Goal: Transaction & Acquisition: Purchase product/service

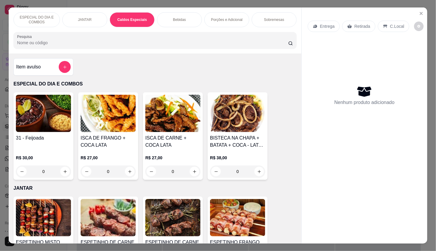
scroll to position [665, 0]
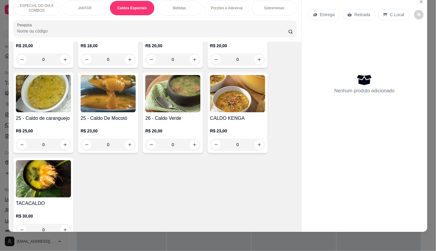
click at [286, 190] on div "CALDO KIDS R$ 20,00 0 21 - Sopa De Carne R$ 18,00 0 22 - Caldo De Frango Com Br…" at bounding box center [154, 109] width 283 height 258
click at [139, 192] on div "CALDO KIDS R$ 20,00 0 21 - Sopa De Carne R$ 18,00 0 22 - Caldo De Frango Com Br…" at bounding box center [154, 109] width 283 height 258
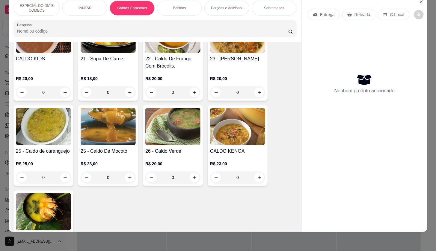
scroll to position [599, 0]
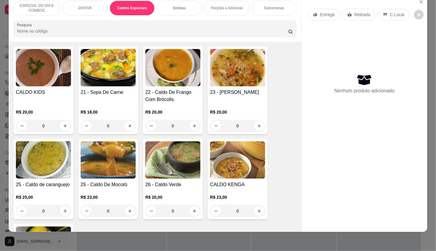
click at [256, 130] on div "0" at bounding box center [237, 126] width 55 height 12
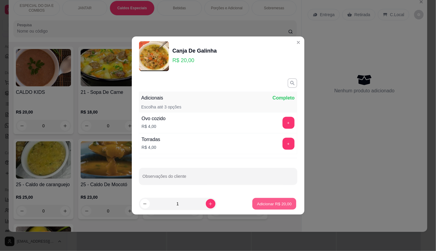
click at [288, 206] on button "Adicionar R$ 20,00" at bounding box center [274, 204] width 44 height 12
type input "1"
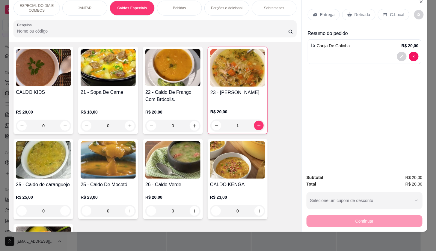
click at [327, 4] on div "Entrega Retirada C.Local" at bounding box center [363, 14] width 113 height 21
click at [330, 13] on div "Entrega" at bounding box center [323, 14] width 32 height 11
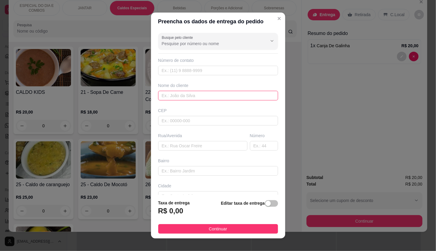
click at [231, 97] on input "text" at bounding box center [218, 96] width 120 height 10
type input "j"
click at [230, 97] on input "[GEOGRAPHIC_DATA] [GEOGRAPHIC_DATA] 54" at bounding box center [218, 96] width 120 height 10
type input "[GEOGRAPHIC_DATA] [GEOGRAPHIC_DATA] 54"
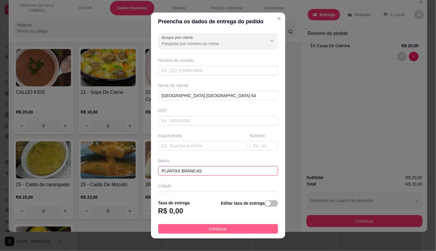
type input "PLANTAS BRANCAS"
click at [259, 231] on button "Continuar" at bounding box center [218, 230] width 120 height 10
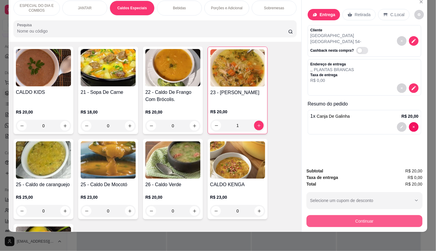
click at [338, 217] on button "Continuar" at bounding box center [364, 222] width 116 height 12
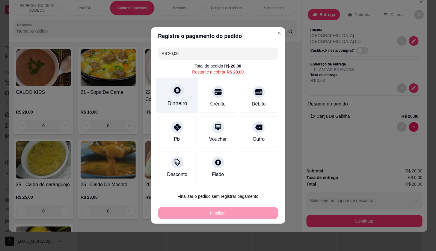
click at [183, 105] on div "Dinheiro" at bounding box center [177, 104] width 20 height 8
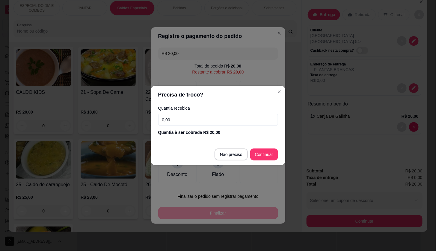
click at [193, 122] on input "0,00" at bounding box center [218, 120] width 120 height 12
type input "R$ 0,00"
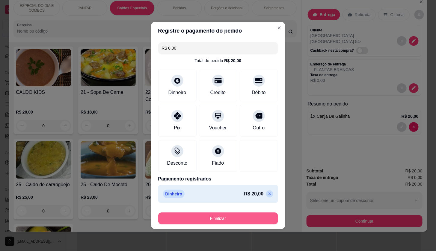
click at [237, 219] on button "Finalizar" at bounding box center [218, 219] width 120 height 12
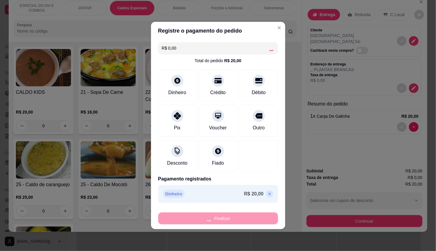
type input "0"
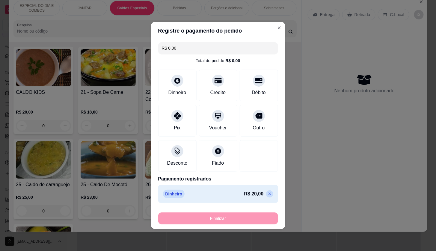
type input "-R$ 20,00"
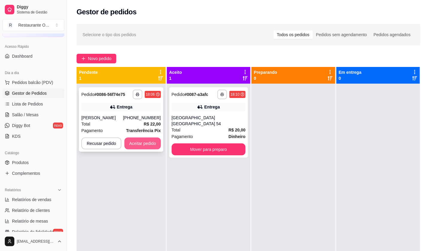
click at [142, 143] on button "Aceitar pedido" at bounding box center [143, 144] width 37 height 12
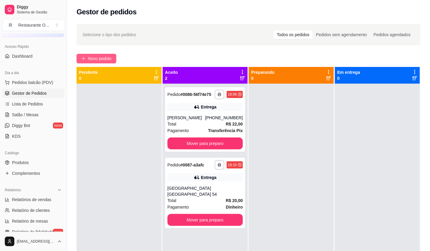
click at [95, 56] on span "Novo pedido" at bounding box center [100, 58] width 24 height 7
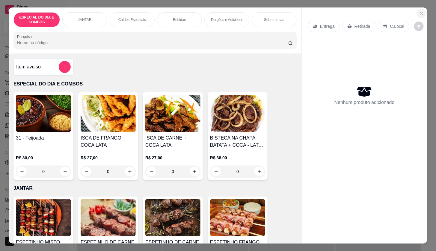
click at [416, 13] on button "Close" at bounding box center [421, 14] width 10 height 10
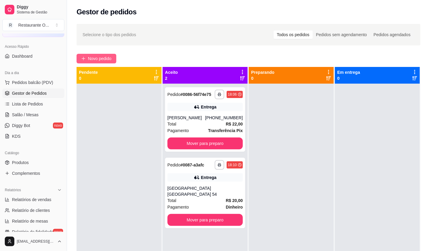
click at [87, 58] on button "Novo pedido" at bounding box center [97, 59] width 40 height 10
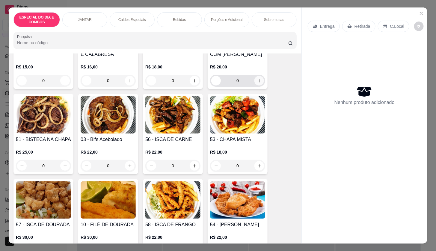
scroll to position [199, 0]
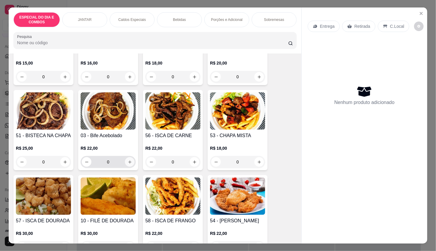
click at [128, 160] on icon "increase-product-quantity" at bounding box center [130, 162] width 4 height 4
type input "2"
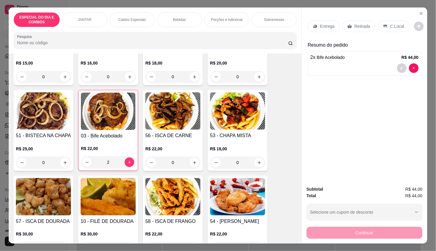
click at [325, 23] on p "Entrega" at bounding box center [327, 26] width 15 height 6
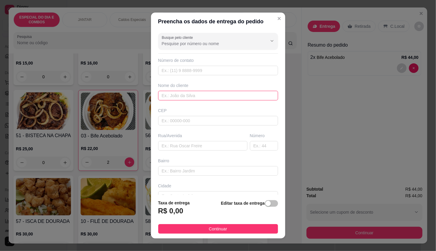
click at [221, 96] on input "text" at bounding box center [218, 96] width 120 height 10
type input "DOMINGAS"
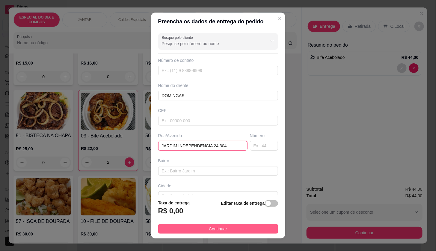
type input "JARDIM INDEPENDENCIA 24 304"
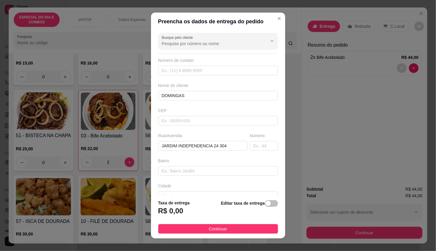
drag, startPoint x: 265, startPoint y: 231, endPoint x: 290, endPoint y: 229, distance: 25.6
click at [265, 232] on button "Continuar" at bounding box center [218, 230] width 120 height 10
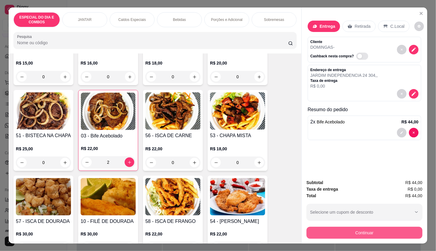
click at [307, 233] on button "Continuar" at bounding box center [364, 233] width 116 height 12
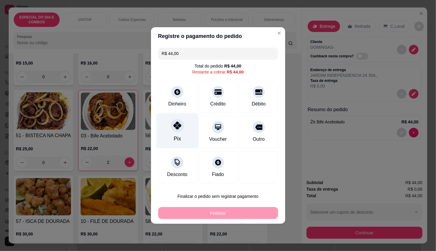
click at [188, 135] on div "Pix" at bounding box center [177, 131] width 42 height 35
type input "R$ 0,00"
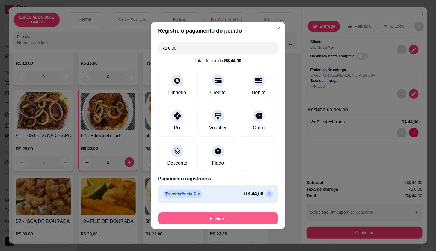
click at [208, 217] on button "Finalizar" at bounding box center [218, 219] width 120 height 12
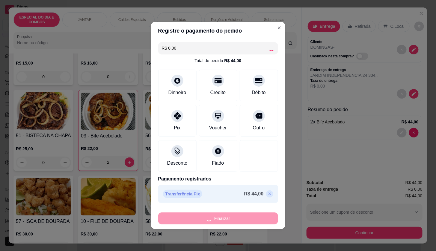
type input "0"
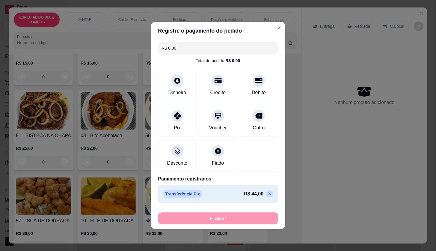
type input "-R$ 44,00"
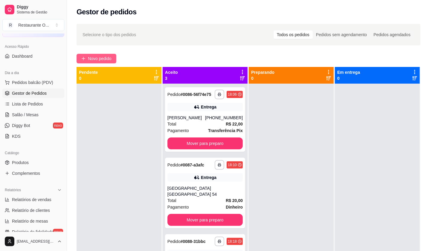
click at [99, 60] on span "Novo pedido" at bounding box center [100, 58] width 24 height 7
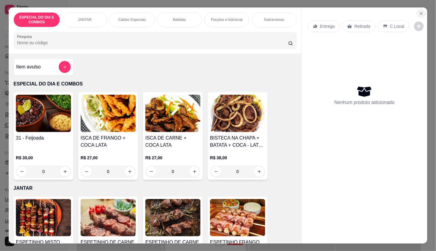
click at [418, 9] on button "Close" at bounding box center [421, 14] width 10 height 10
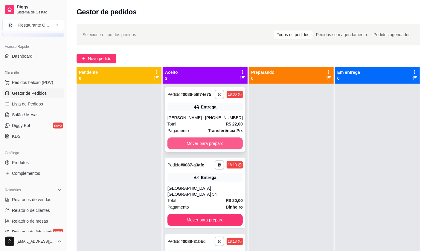
click at [203, 148] on button "Mover para preparo" at bounding box center [205, 144] width 75 height 12
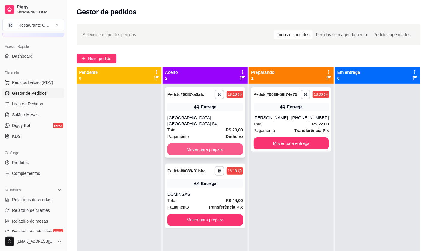
click at [202, 146] on button "Mover para preparo" at bounding box center [205, 150] width 75 height 12
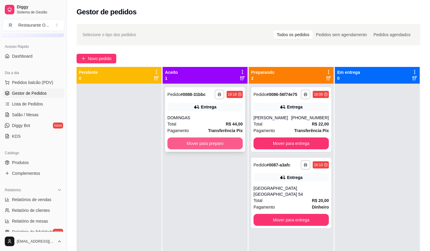
click at [202, 144] on button "Mover para preparo" at bounding box center [205, 144] width 75 height 12
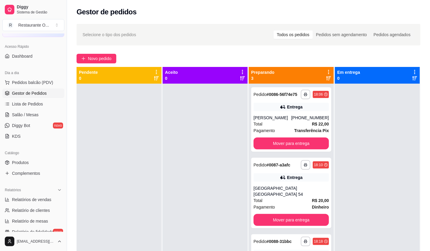
click at [112, 64] on div "**********" at bounding box center [248, 172] width 363 height 305
click at [109, 66] on div "**********" at bounding box center [248, 172] width 363 height 305
click at [109, 57] on span "Novo pedido" at bounding box center [100, 58] width 24 height 7
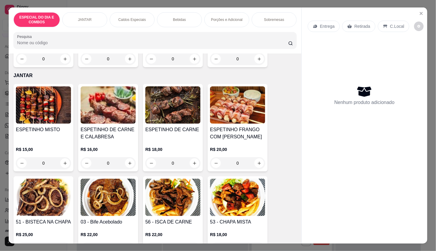
scroll to position [161, 0]
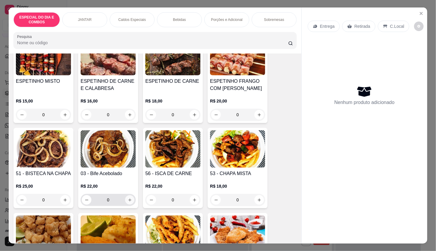
click at [125, 196] on button "increase-product-quantity" at bounding box center [129, 200] width 9 height 9
type input "1"
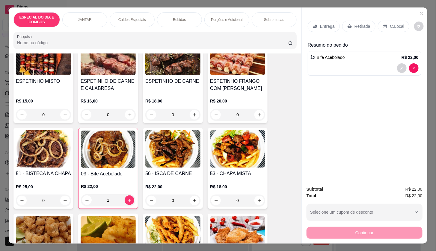
click at [125, 12] on div "Caldos Especiais" at bounding box center [132, 19] width 45 height 15
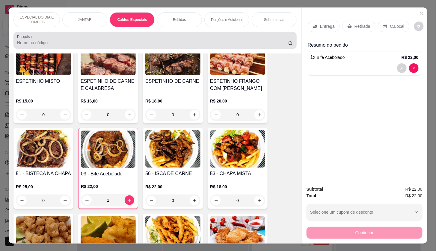
scroll to position [14, 0]
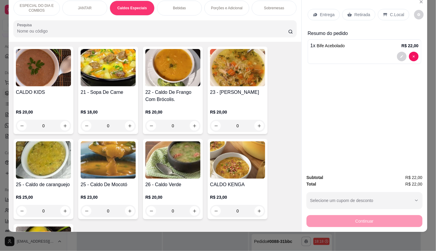
click at [125, 121] on div "R$ 18,00 0" at bounding box center [108, 120] width 55 height 23
click at [126, 125] on div "0" at bounding box center [108, 126] width 55 height 12
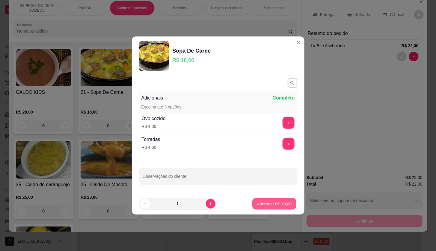
click at [275, 208] on button "Adicionar R$ 18,00" at bounding box center [274, 204] width 44 height 12
type input "1"
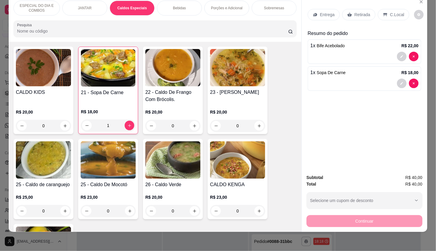
click at [218, 11] on div "ESPECIAL DO DIA E COMBOS JANTAR Caldos Especiais Bebidas Porções e Adicional So…" at bounding box center [155, 19] width 292 height 46
click at [221, 7] on div "Porções e Adicional" at bounding box center [226, 8] width 45 height 15
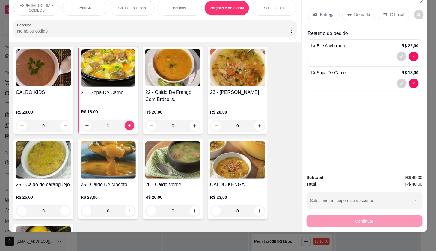
scroll to position [1242, 0]
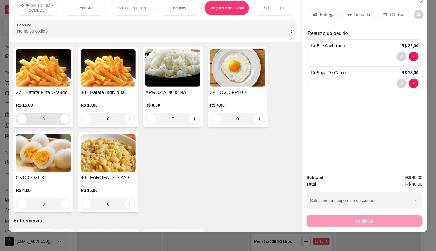
click at [56, 118] on input "0" at bounding box center [44, 119] width 34 height 12
click at [63, 121] on icon "increase-product-quantity" at bounding box center [65, 119] width 4 height 4
type input "1"
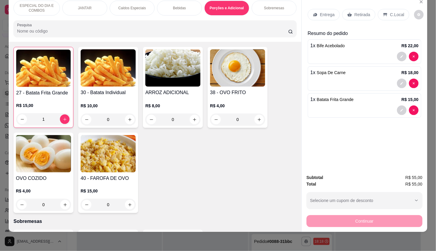
click at [317, 12] on div "Entrega" at bounding box center [323, 14] width 32 height 11
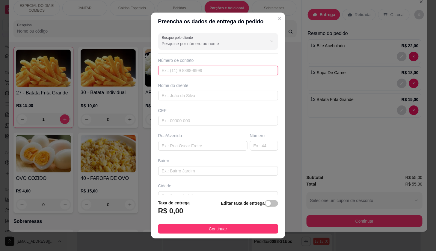
click at [209, 71] on input "text" at bounding box center [218, 71] width 120 height 10
type input "[PHONE_NUMBER]"
click at [232, 92] on input "text" at bounding box center [218, 96] width 120 height 10
click at [232, 91] on input "DAVI" at bounding box center [218, 96] width 120 height 10
type input "[PERSON_NAME]"
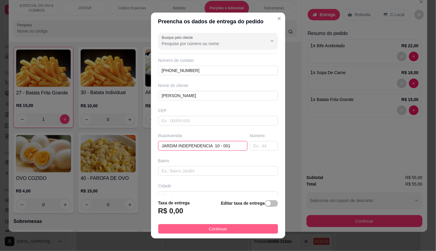
type input "JARDIM INDEPENDENCIA 10 - 001"
click at [234, 230] on button "Continuar" at bounding box center [218, 230] width 120 height 10
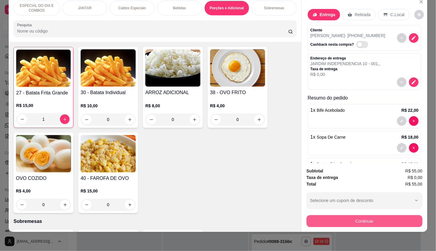
click at [312, 219] on button "Continuar" at bounding box center [364, 222] width 116 height 12
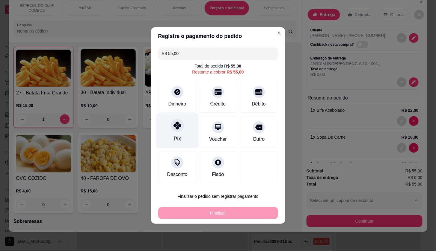
click at [179, 138] on div "Pix" at bounding box center [176, 139] width 7 height 8
type input "R$ 0,00"
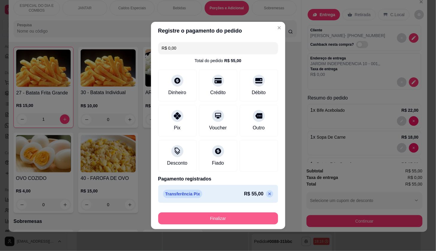
click at [211, 218] on button "Finalizar" at bounding box center [218, 219] width 120 height 12
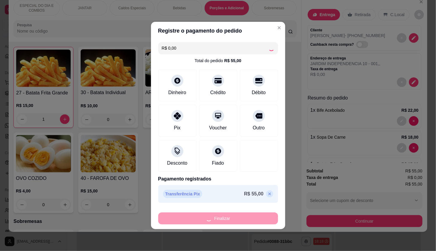
type input "0"
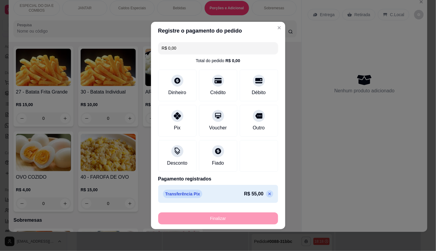
type input "-R$ 55,00"
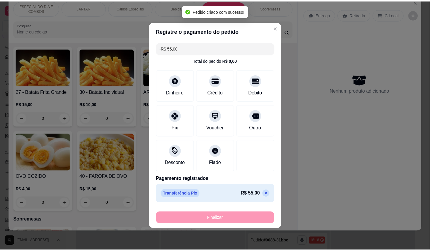
scroll to position [1241, 0]
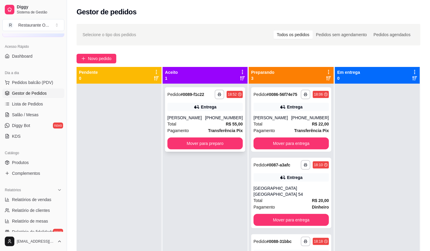
click at [204, 150] on div "**********" at bounding box center [205, 119] width 80 height 65
click at [217, 146] on button "Mover para preparo" at bounding box center [205, 144] width 75 height 12
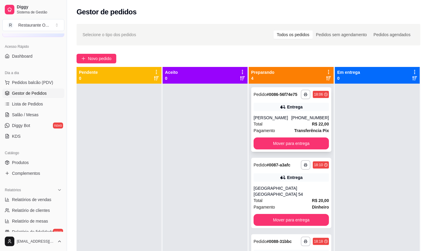
click at [254, 111] on div "Entrega" at bounding box center [291, 107] width 75 height 8
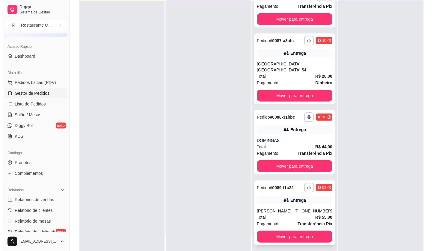
scroll to position [42, 0]
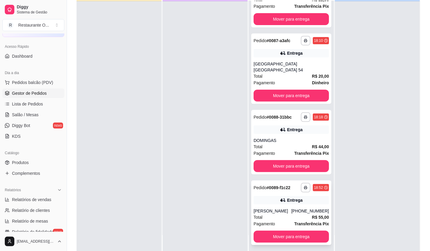
click at [286, 189] on div "Pedido # 0089-f1c22" at bounding box center [272, 187] width 37 height 7
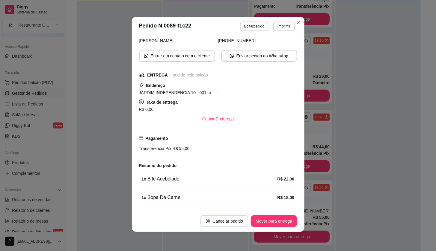
scroll to position [0, 0]
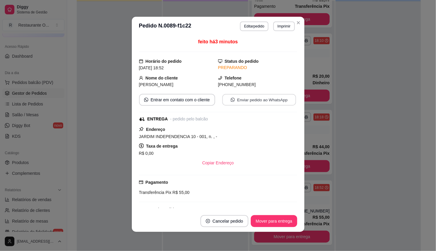
click at [233, 103] on button "Enviar pedido ao WhatsApp" at bounding box center [259, 100] width 74 height 12
click at [185, 99] on button "Entrar em contato com o cliente" at bounding box center [177, 100] width 76 height 12
click at [202, 122] on div "- pedido pelo balcão" at bounding box center [189, 119] width 38 height 6
click at [248, 104] on button "Enviar pedido ao WhatsApp" at bounding box center [259, 100] width 74 height 12
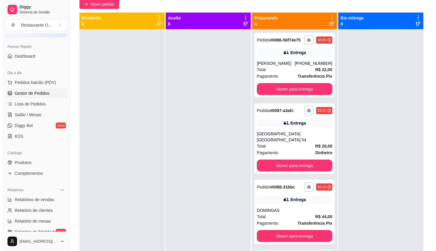
scroll to position [33, 0]
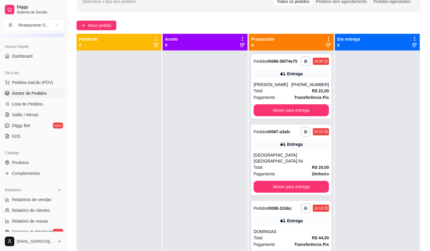
click at [96, 31] on div "**********" at bounding box center [248, 139] width 363 height 305
click at [97, 27] on span "Novo pedido" at bounding box center [100, 25] width 24 height 7
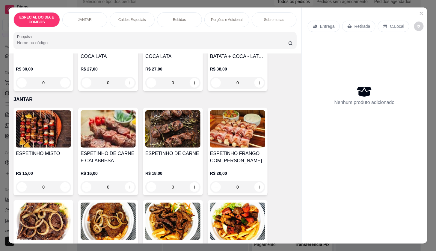
scroll to position [100, 0]
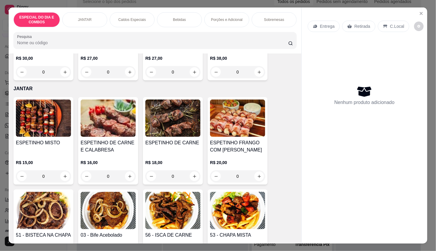
click at [125, 197] on img at bounding box center [108, 210] width 55 height 37
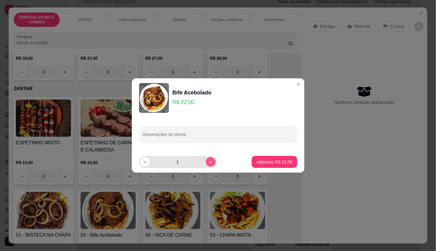
click at [209, 165] on button "increase-product-quantity" at bounding box center [211, 162] width 10 height 10
type input "2"
click at [209, 137] on input "Observações do cliente" at bounding box center [217, 137] width 151 height 6
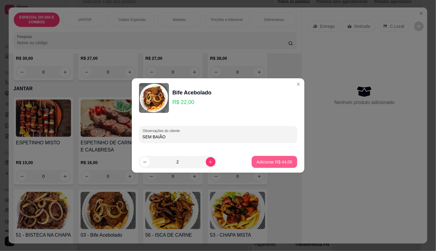
type input "SEM BAIÃO"
click at [285, 161] on p "Adicionar R$ 44,00" at bounding box center [274, 162] width 36 height 6
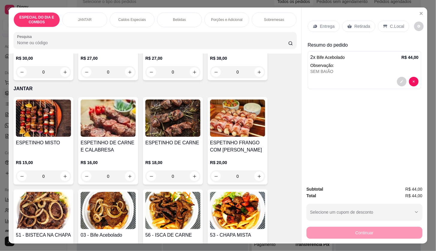
click at [321, 23] on p "Entrega" at bounding box center [327, 26] width 15 height 6
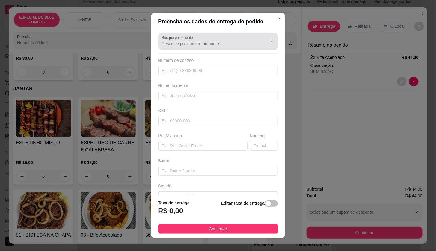
click at [194, 39] on div at bounding box center [218, 41] width 113 height 12
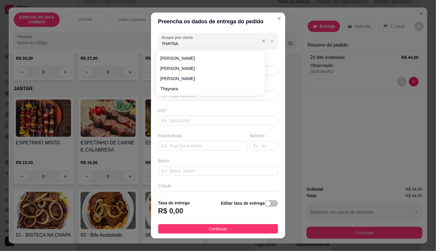
type input "THAYNA"
click at [194, 42] on input "Busque pelo cliente" at bounding box center [210, 44] width 96 height 6
type input "RAYNARA"
click at [187, 143] on input "text" at bounding box center [202, 146] width 89 height 10
click at [188, 147] on input "text" at bounding box center [202, 146] width 89 height 10
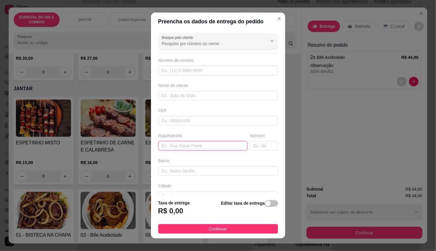
paste input "it coqueiro 2 torre 3 apt 704"
type input "it coqueiro 2 torre 3 apt 704"
click at [177, 96] on input "text" at bounding box center [218, 96] width 120 height 10
type input "[PERSON_NAME]"
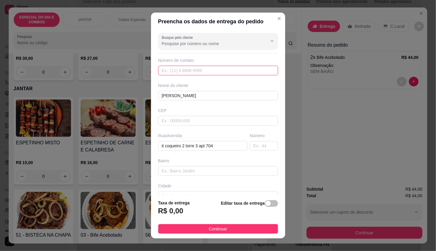
click at [192, 69] on input "text" at bounding box center [218, 71] width 120 height 10
click at [190, 74] on input "text" at bounding box center [218, 71] width 120 height 10
click at [191, 72] on input "text" at bounding box center [218, 71] width 120 height 10
paste input "559 18544-0305"
click at [162, 72] on input "559 18544-0305" at bounding box center [218, 71] width 120 height 10
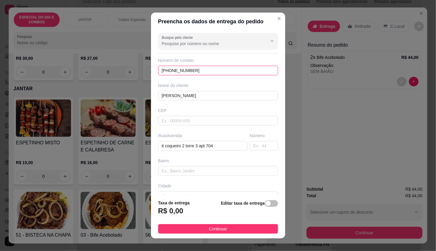
click at [162, 71] on input "[PHONE_NUMBER]" at bounding box center [218, 71] width 120 height 10
click at [166, 71] on input "[PHONE_NUMBER]" at bounding box center [218, 71] width 120 height 10
type input "[PHONE_NUMBER]"
click at [265, 205] on div "button" at bounding box center [267, 203] width 5 height 5
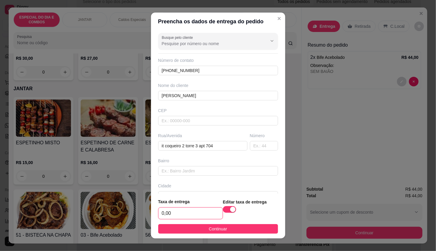
click at [203, 213] on input "0,00" at bounding box center [190, 213] width 64 height 11
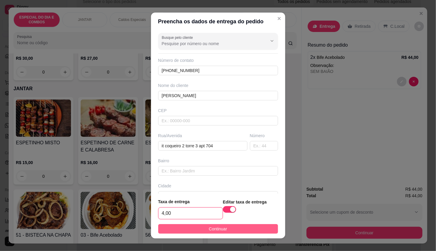
type input "4,00"
click at [213, 225] on button "Continuar" at bounding box center [218, 230] width 120 height 10
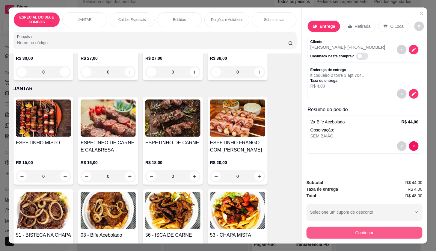
click at [367, 233] on button "Continuar" at bounding box center [364, 233] width 116 height 12
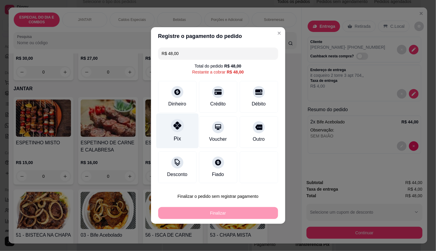
click at [178, 141] on div "Pix" at bounding box center [176, 139] width 7 height 8
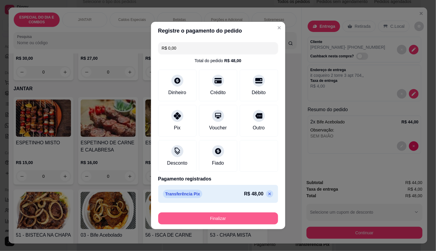
click at [255, 223] on button "Finalizar" at bounding box center [218, 219] width 120 height 12
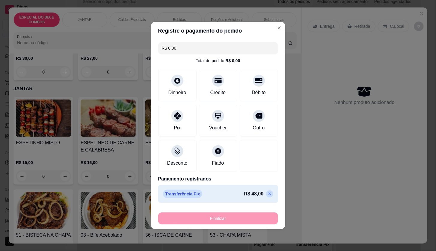
type input "-R$ 48,00"
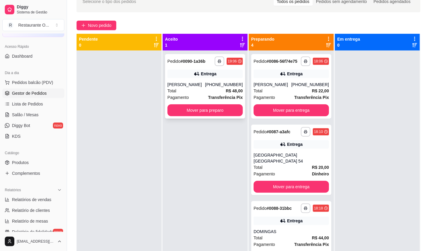
click at [205, 87] on div "[PERSON_NAME]" at bounding box center [187, 85] width 38 height 6
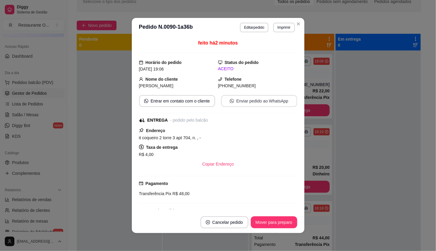
click at [251, 103] on button "Enviar pedido ao WhatsApp" at bounding box center [259, 101] width 76 height 12
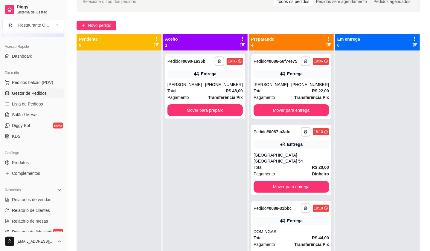
click at [94, 33] on div "**********" at bounding box center [248, 139] width 363 height 305
click at [96, 27] on span "Novo pedido" at bounding box center [100, 25] width 24 height 7
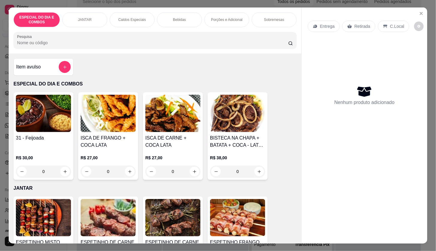
click at [140, 19] on p "Caldos Especiais" at bounding box center [132, 19] width 28 height 5
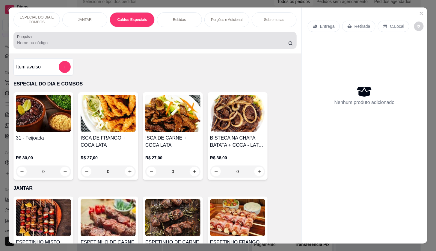
scroll to position [14, 0]
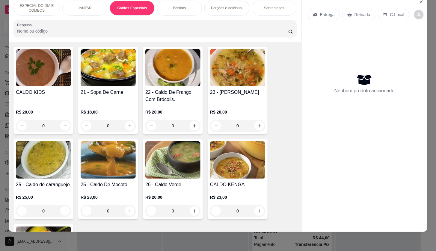
click at [127, 128] on div "0" at bounding box center [108, 126] width 55 height 12
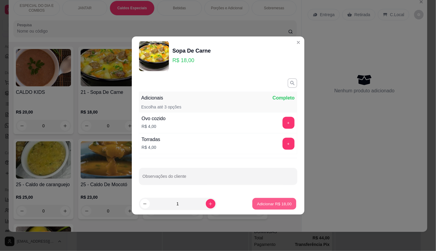
click at [283, 199] on button "Adicionar R$ 18,00" at bounding box center [274, 204] width 44 height 12
type input "1"
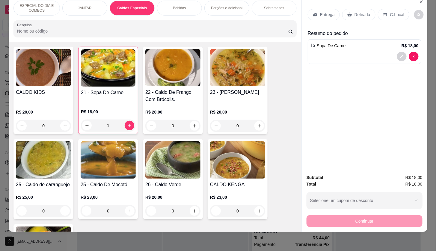
click at [316, 11] on div "Entrega" at bounding box center [323, 14] width 32 height 11
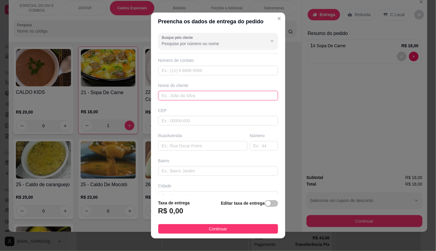
click at [218, 96] on input "text" at bounding box center [218, 96] width 120 height 10
type input "cidade nova -"
click at [197, 98] on input "text" at bounding box center [218, 96] width 120 height 10
type input "a"
type input "[PERSON_NAME]"
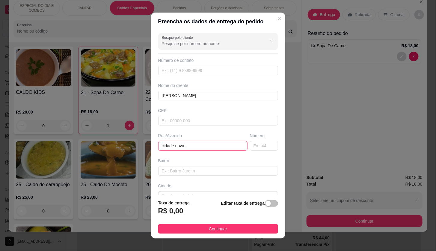
click at [197, 148] on input "cidade nova -" at bounding box center [202, 146] width 89 height 10
type input "cidade nova - LOCALIZAÇÃO"
click at [265, 206] on div "button" at bounding box center [267, 203] width 5 height 5
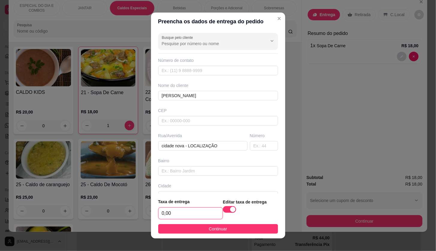
click at [207, 216] on input "0,00" at bounding box center [190, 213] width 64 height 11
type input "6,00"
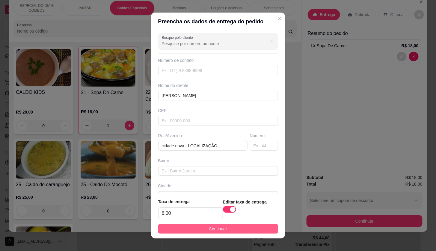
click at [210, 233] on button "Continuar" at bounding box center [218, 230] width 120 height 10
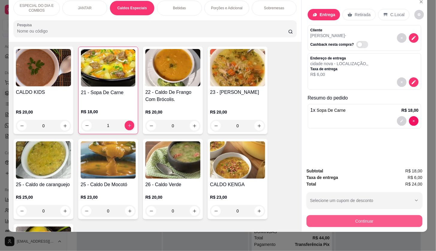
click at [309, 216] on button "Continuar" at bounding box center [364, 222] width 116 height 12
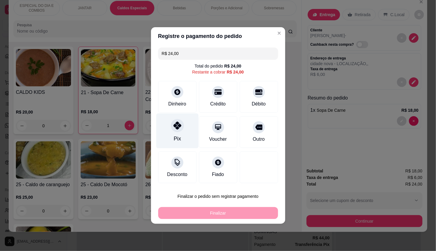
click at [187, 137] on div "Pix" at bounding box center [177, 131] width 42 height 35
type input "R$ 0,00"
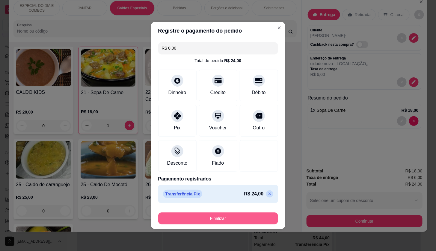
click at [227, 216] on button "Finalizar" at bounding box center [218, 219] width 120 height 12
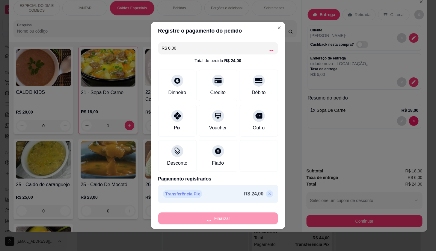
type input "0"
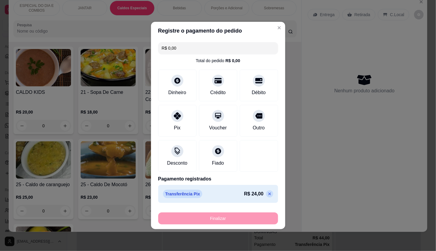
type input "-R$ 24,00"
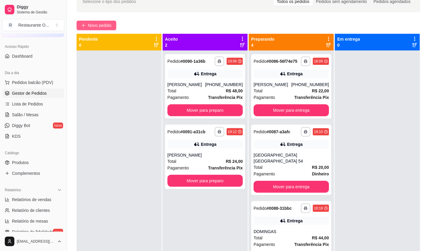
click at [107, 29] on button "Novo pedido" at bounding box center [97, 26] width 40 height 10
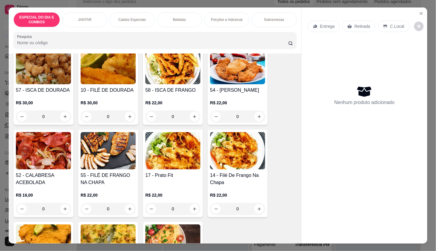
scroll to position [366, 0]
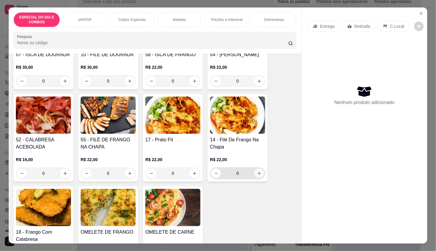
click at [257, 176] on icon "increase-product-quantity" at bounding box center [259, 174] width 4 height 4
type input "1"
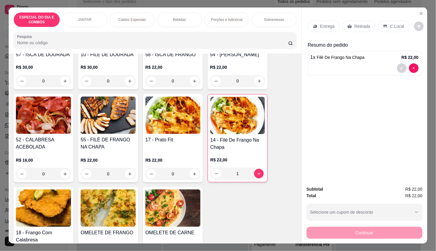
click at [320, 26] on p "Entrega" at bounding box center [327, 26] width 15 height 6
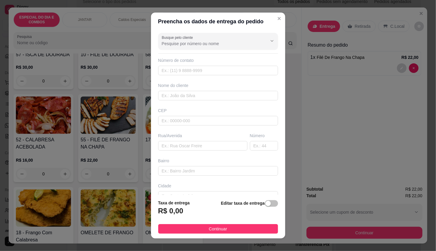
click at [190, 102] on div "Busque pelo cliente Número de contato Nome do cliente CEP Rua/[GEOGRAPHIC_DATA]" at bounding box center [218, 113] width 134 height 165
click at [191, 100] on input "text" at bounding box center [218, 96] width 120 height 10
type input "MARA"
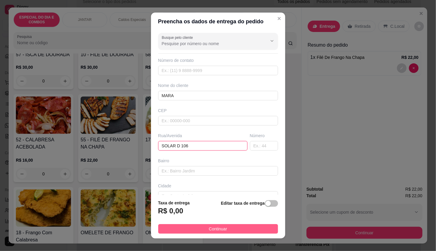
type input "SOLAR D 106"
drag, startPoint x: 255, startPoint y: 230, endPoint x: 257, endPoint y: 232, distance: 3.2
click at [255, 230] on button "Continuar" at bounding box center [218, 230] width 120 height 10
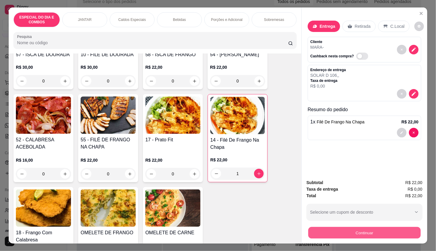
click at [312, 234] on button "Continuar" at bounding box center [364, 233] width 112 height 12
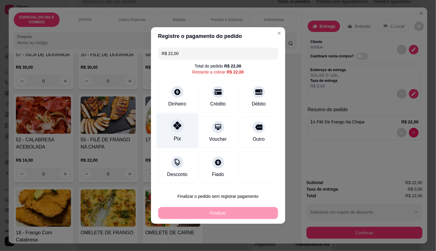
click at [166, 135] on div "Pix" at bounding box center [177, 131] width 42 height 35
type input "R$ 0,00"
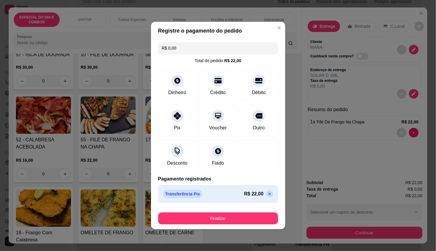
click at [219, 213] on button "Finalizar" at bounding box center [218, 219] width 120 height 12
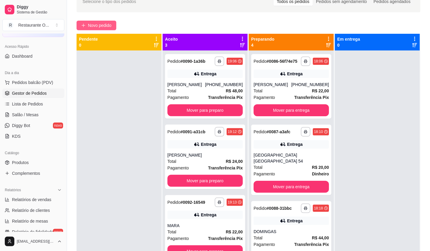
click at [98, 21] on button "Novo pedido" at bounding box center [97, 26] width 40 height 10
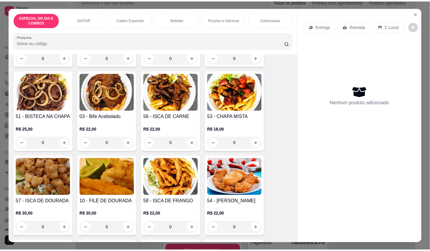
scroll to position [333, 0]
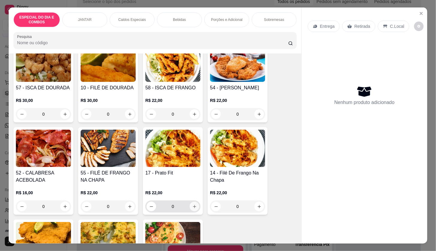
click at [192, 209] on icon "increase-product-quantity" at bounding box center [194, 207] width 4 height 4
type input "1"
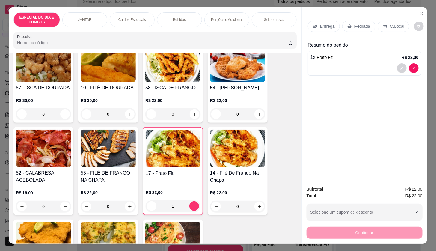
click at [313, 25] on icon at bounding box center [315, 26] width 4 height 3
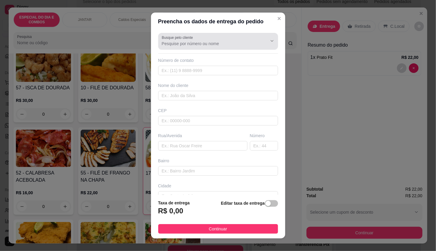
click at [225, 43] on input "Busque pelo cliente" at bounding box center [210, 44] width 96 height 6
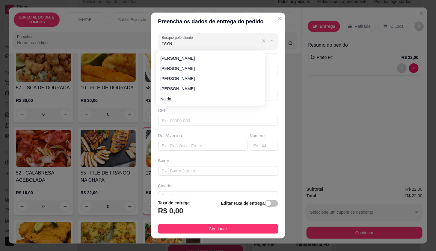
type input "TAYNA"
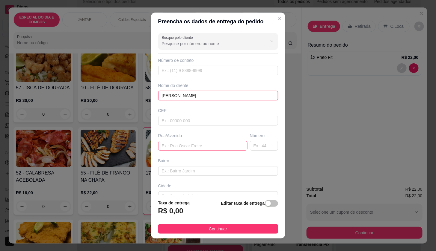
type input "[PERSON_NAME]"
click at [213, 145] on input "text" at bounding box center [202, 146] width 89 height 10
type input "IDEAL SAMAMBAIA 3 101"
click at [265, 205] on div "button" at bounding box center [267, 203] width 5 height 5
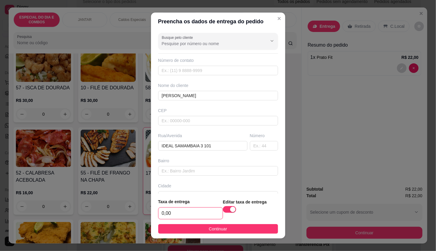
click at [196, 210] on input "0,00" at bounding box center [190, 213] width 64 height 11
type input "4,00"
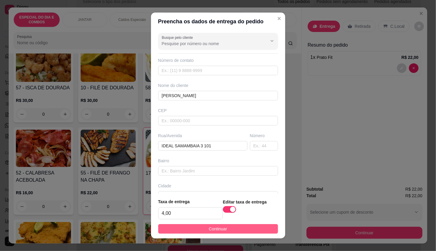
click at [209, 228] on span "Continuar" at bounding box center [218, 229] width 18 height 7
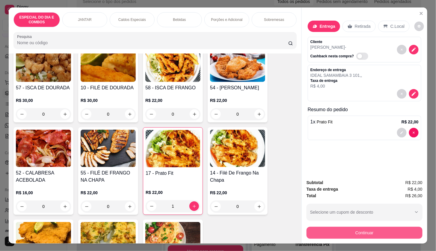
click at [351, 235] on button "Continuar" at bounding box center [364, 233] width 116 height 12
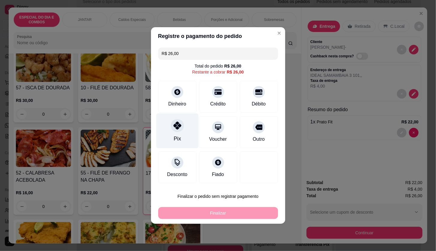
click at [188, 123] on div "Pix" at bounding box center [177, 131] width 42 height 35
type input "R$ 0,00"
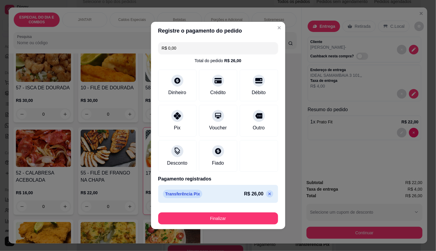
click at [212, 207] on footer "Finalizar" at bounding box center [218, 218] width 134 height 24
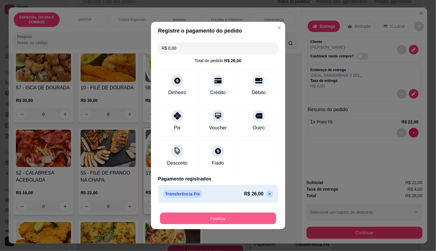
click at [214, 216] on button "Finalizar" at bounding box center [218, 219] width 116 height 12
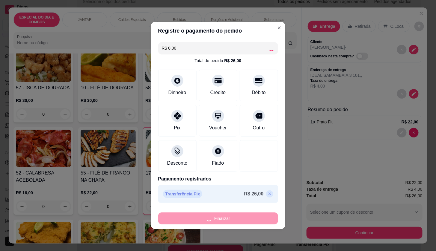
type input "0"
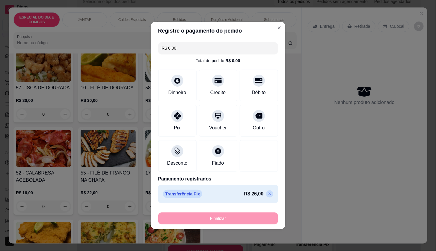
type input "-R$ 26,00"
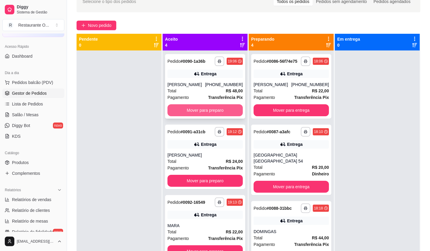
click at [223, 111] on button "Mover para preparo" at bounding box center [205, 110] width 75 height 12
click at [223, 111] on button "Mover para preparo" at bounding box center [205, 111] width 73 height 12
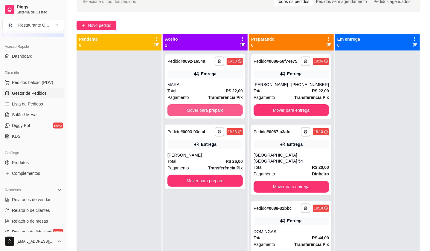
click at [223, 111] on button "Mover para preparo" at bounding box center [205, 110] width 75 height 12
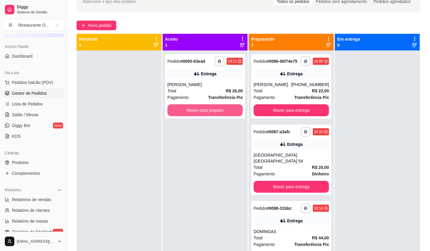
click at [223, 111] on button "Mover para preparo" at bounding box center [205, 110] width 75 height 12
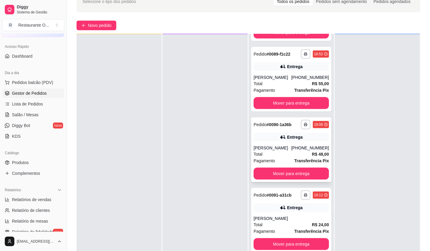
scroll to position [191, 0]
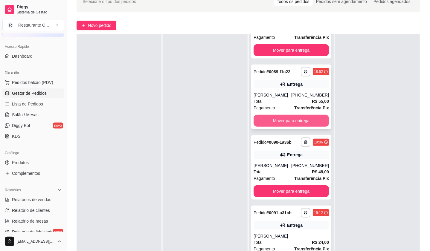
click at [282, 116] on button "Mover para entrega" at bounding box center [291, 121] width 75 height 12
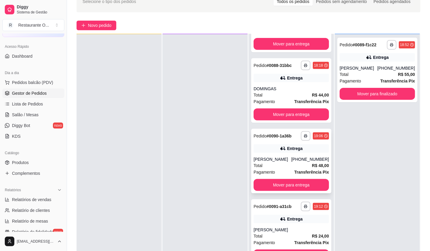
scroll to position [125, 0]
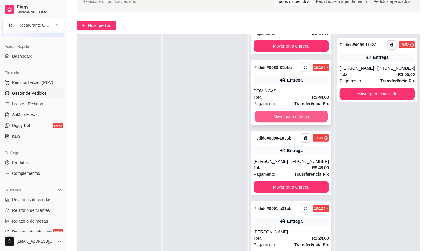
click at [280, 114] on button "Mover para entrega" at bounding box center [291, 117] width 73 height 12
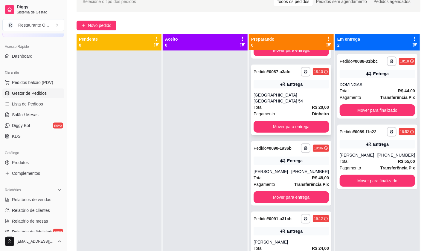
scroll to position [58, 0]
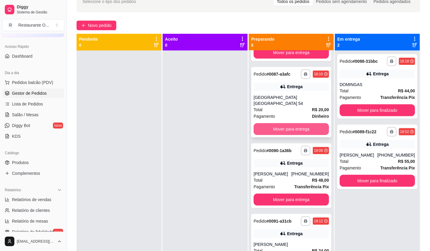
click at [293, 129] on button "Mover para entrega" at bounding box center [291, 129] width 75 height 12
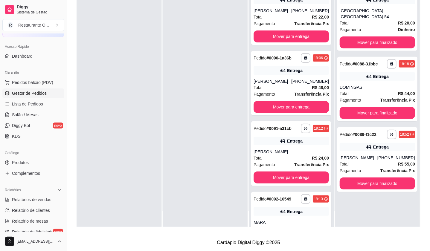
scroll to position [0, 0]
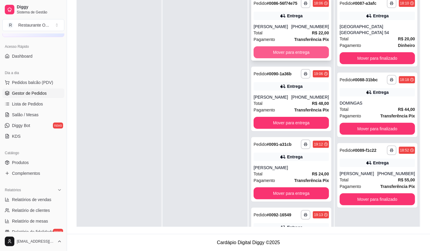
click at [266, 58] on button "Mover para entrega" at bounding box center [291, 52] width 75 height 12
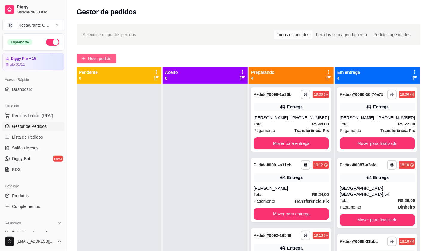
click at [107, 62] on span "Novo pedido" at bounding box center [100, 58] width 24 height 7
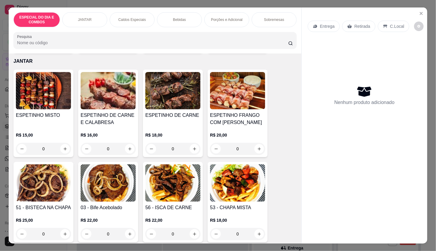
scroll to position [199, 0]
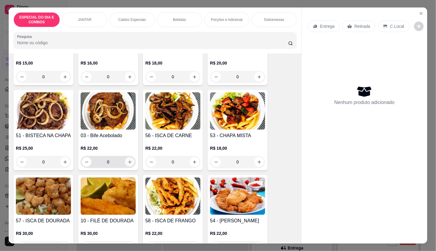
click at [128, 161] on icon "increase-product-quantity" at bounding box center [130, 162] width 4 height 4
type input "1"
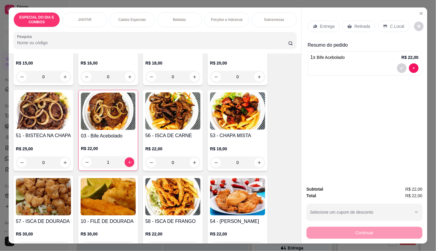
click at [234, 14] on div "Porções e Adicional" at bounding box center [226, 19] width 45 height 15
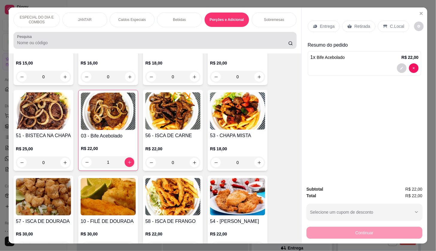
scroll to position [14, 0]
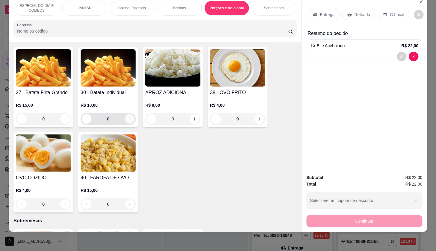
click at [126, 124] on button "increase-product-quantity" at bounding box center [130, 119] width 10 height 10
type input "1"
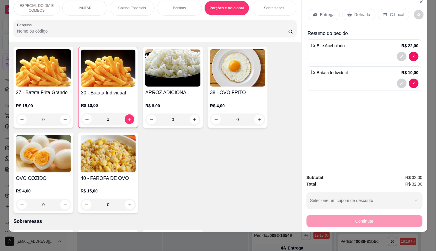
click at [357, 12] on p "Retirada" at bounding box center [362, 15] width 16 height 6
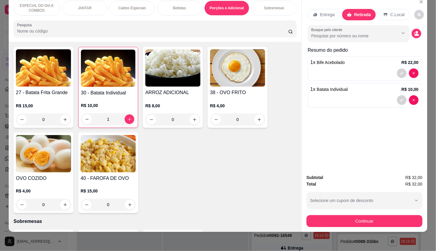
click at [374, 216] on button "Continuar" at bounding box center [364, 222] width 116 height 12
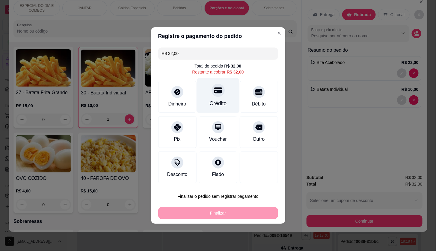
click at [226, 97] on div "Crédito" at bounding box center [218, 95] width 42 height 35
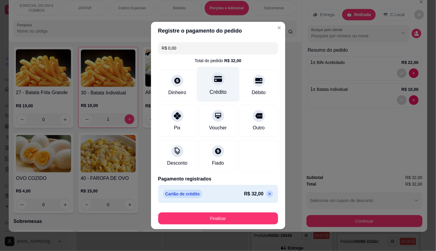
type input "R$ 0,00"
click at [236, 216] on button "Finalizar" at bounding box center [218, 219] width 120 height 12
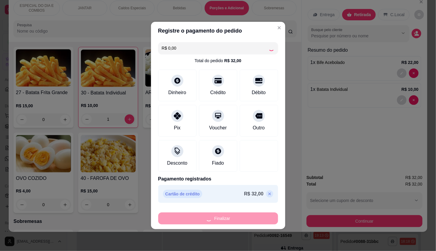
type input "0"
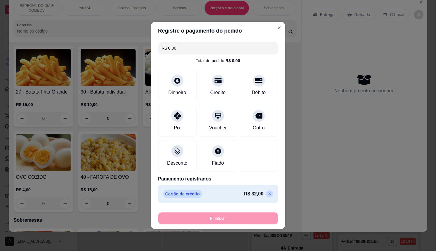
type input "-R$ 32,00"
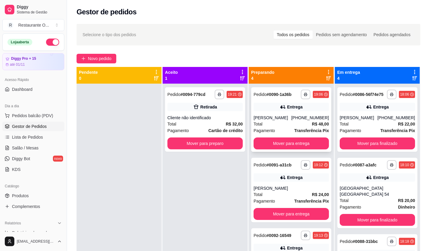
click at [304, 129] on strong "Transferência Pix" at bounding box center [312, 130] width 35 height 5
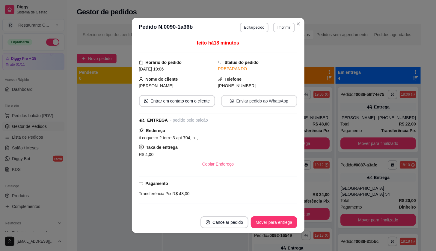
click at [249, 100] on button "Enviar pedido ao WhatsApp" at bounding box center [259, 101] width 76 height 12
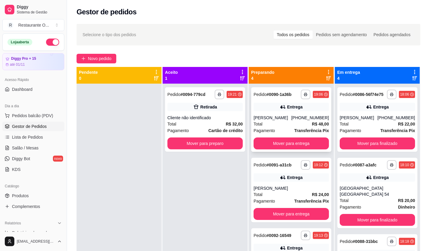
click at [301, 116] on div "[PHONE_NUMBER]" at bounding box center [311, 118] width 38 height 6
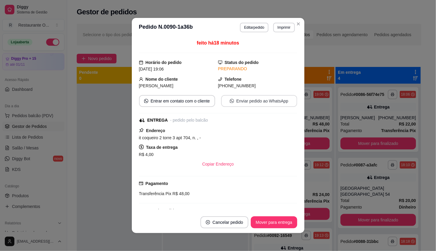
click at [256, 101] on button "Enviar pedido ao WhatsApp" at bounding box center [259, 101] width 76 height 12
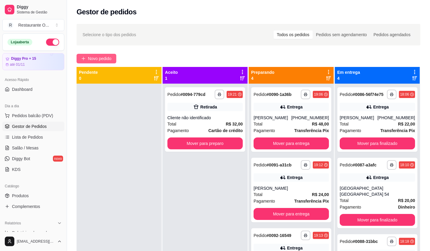
click at [109, 61] on span "Novo pedido" at bounding box center [100, 58] width 24 height 7
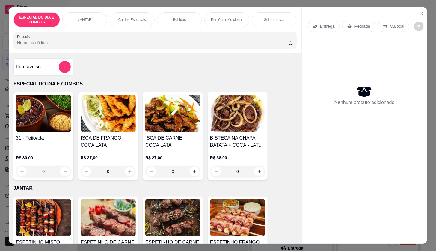
click at [318, 29] on div "Entrega" at bounding box center [323, 26] width 32 height 11
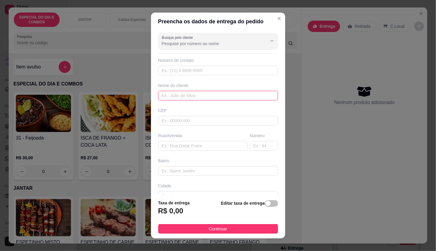
click at [218, 97] on input "text" at bounding box center [218, 96] width 120 height 10
click at [216, 97] on input "text" at bounding box center [218, 96] width 120 height 10
click at [213, 97] on input "text" at bounding box center [218, 96] width 120 height 10
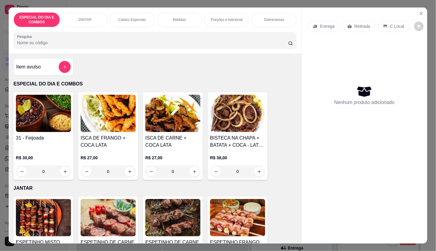
click at [118, 17] on p "Caldos Especiais" at bounding box center [132, 19] width 28 height 5
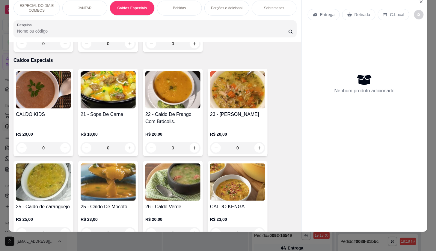
scroll to position [565, 0]
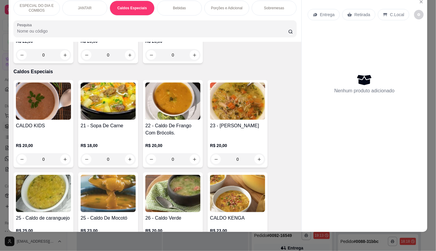
click at [130, 161] on div "0" at bounding box center [108, 160] width 55 height 12
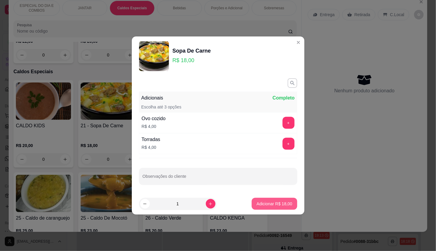
click at [259, 201] on button "Adicionar R$ 18,00" at bounding box center [273, 204] width 45 height 12
type input "1"
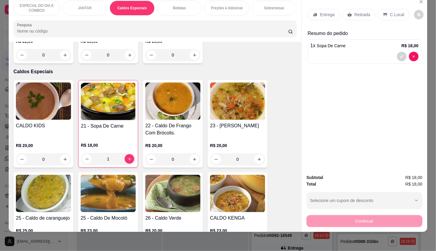
click at [320, 9] on div "Entrega" at bounding box center [323, 14] width 32 height 11
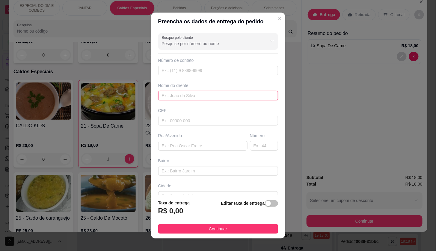
click at [201, 99] on input "text" at bounding box center [218, 96] width 120 height 10
type input "OTILIA"
type input "[STREET_ADDRESS]"
click at [266, 207] on span "button" at bounding box center [271, 204] width 13 height 7
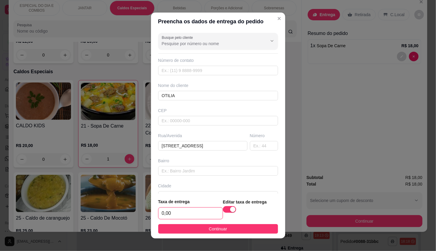
click at [185, 218] on input "0,00" at bounding box center [190, 213] width 64 height 11
type input "6,00"
click at [187, 170] on input "text" at bounding box center [218, 171] width 120 height 10
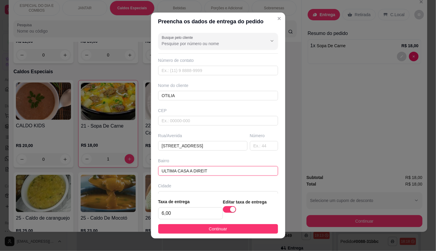
type input "ULTIMA CASA A DIREITA"
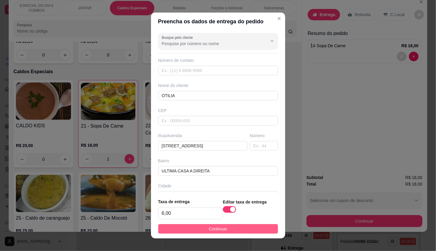
click at [228, 230] on button "Continuar" at bounding box center [218, 230] width 120 height 10
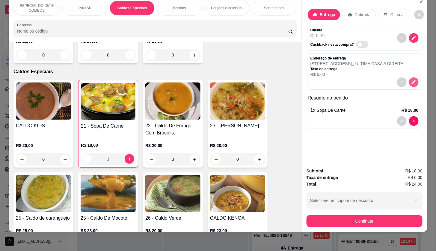
click at [411, 80] on icon "decrease-product-quantity" at bounding box center [413, 82] width 5 height 5
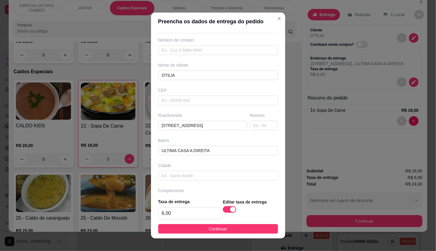
scroll to position [38, 0]
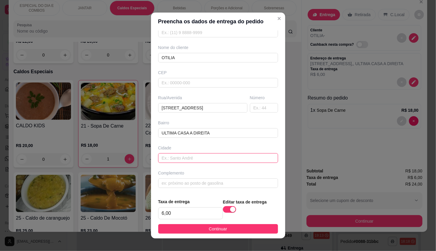
click at [196, 161] on input "text" at bounding box center [218, 159] width 120 height 10
type input "P"
type input "4 RUA PASSANDO A FEIRA"
drag, startPoint x: 213, startPoint y: 232, endPoint x: 310, endPoint y: 219, distance: 98.5
click at [213, 232] on span "Continuar" at bounding box center [218, 229] width 18 height 7
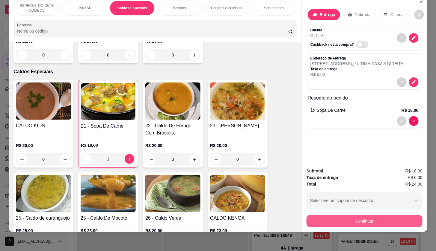
click at [316, 219] on button "Continuar" at bounding box center [364, 222] width 116 height 12
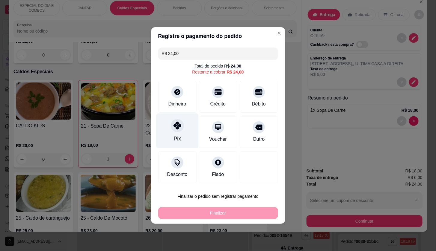
click at [177, 132] on div at bounding box center [177, 125] width 13 height 13
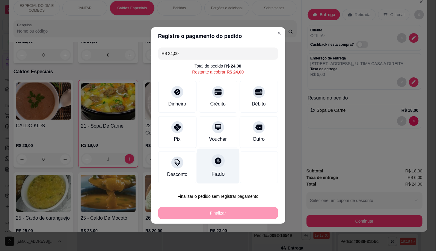
type input "R$ 0,00"
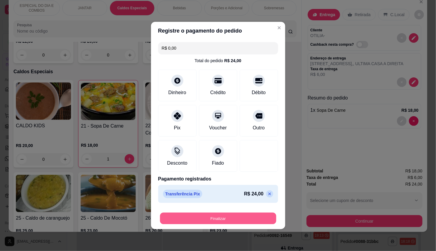
click at [222, 216] on button "Finalizar" at bounding box center [218, 219] width 116 height 12
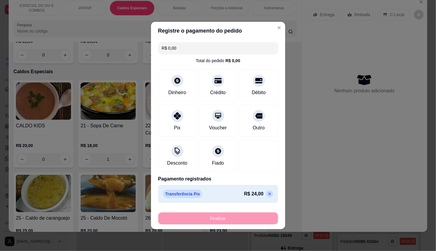
type input "0"
type input "-R$ 24,00"
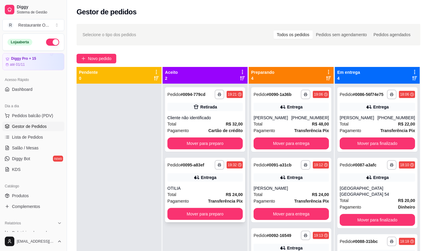
click at [188, 216] on button "Mover para preparo" at bounding box center [205, 214] width 75 height 12
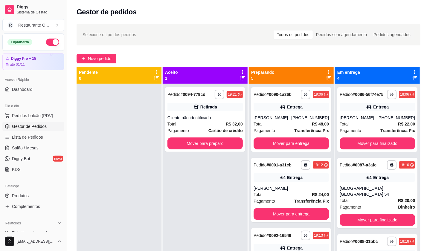
click at [104, 51] on div "**********" at bounding box center [248, 172] width 363 height 305
click at [103, 57] on span "Novo pedido" at bounding box center [100, 58] width 24 height 7
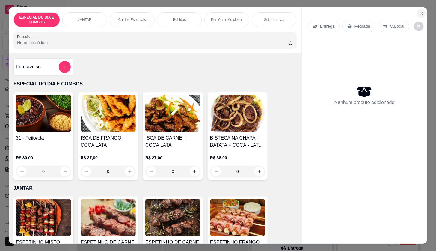
click at [418, 11] on icon "Close" at bounding box center [420, 13] width 5 height 5
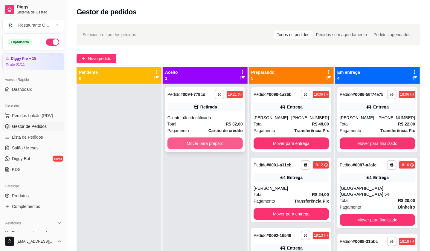
click at [181, 139] on button "Mover para preparo" at bounding box center [205, 144] width 75 height 12
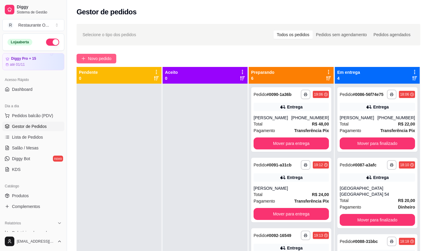
click at [104, 60] on span "Novo pedido" at bounding box center [100, 58] width 24 height 7
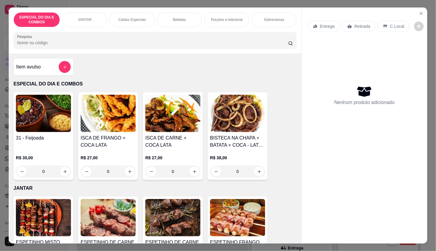
click at [127, 20] on div "Caldos Especiais" at bounding box center [132, 19] width 45 height 15
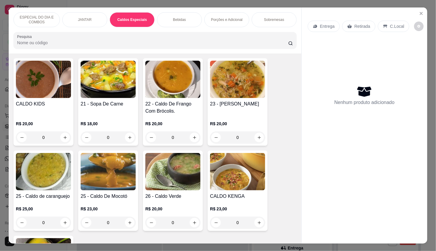
scroll to position [14, 0]
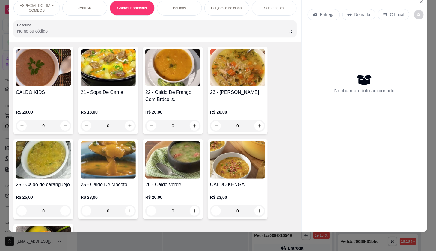
click at [131, 127] on div "0" at bounding box center [108, 126] width 55 height 12
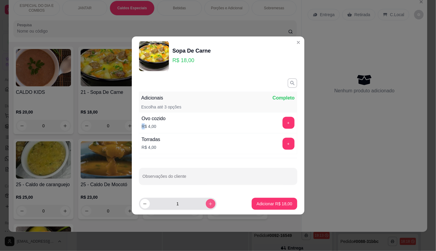
click at [208, 202] on icon "increase-product-quantity" at bounding box center [210, 204] width 4 height 4
type input "2"
click at [257, 205] on p "Adicionar R$ 36,00" at bounding box center [274, 204] width 35 height 6
type input "2"
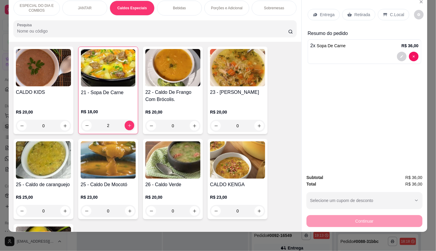
click at [308, 9] on div "Entrega" at bounding box center [323, 14] width 32 height 11
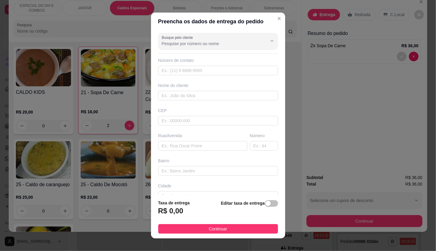
click at [233, 90] on div "Nome do cliente" at bounding box center [218, 92] width 122 height 18
click at [234, 95] on input "text" at bounding box center [218, 96] width 120 height 10
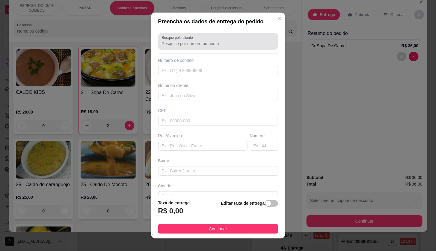
click at [244, 35] on div "Busque pelo cliente" at bounding box center [218, 41] width 120 height 17
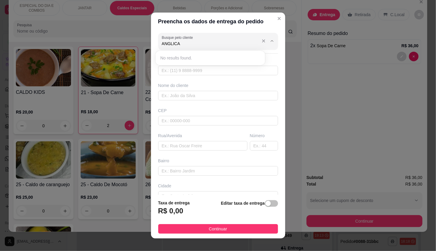
click at [166, 45] on input "ANGLICA" at bounding box center [210, 44] width 96 height 6
type input "ANGELICA"
click at [188, 62] on li "ANGELICA" at bounding box center [210, 58] width 105 height 10
type input "91991224830"
type input "ANGELICA"
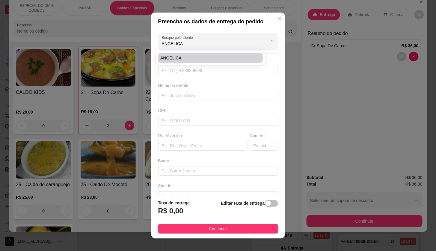
type input "IDEAL SAMAMBAIA 16 103"
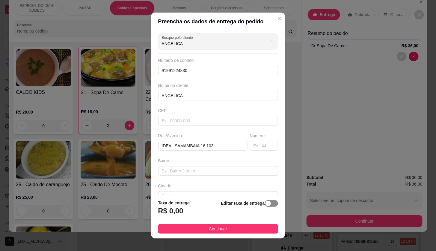
type input "ANGELICA"
click at [265, 206] on div "button" at bounding box center [267, 203] width 5 height 5
click at [199, 214] on input "0,00" at bounding box center [190, 213] width 64 height 11
type input "4,00"
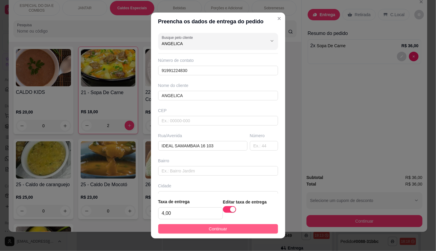
click at [237, 234] on button "Continuar" at bounding box center [218, 230] width 120 height 10
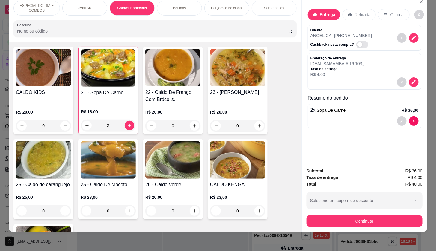
click at [337, 222] on div "Subtotal R$ 36,00 Taxa de entrega R$ 4,00 Total R$ 40,00 Selecione um cupom de …" at bounding box center [363, 197] width 125 height 69
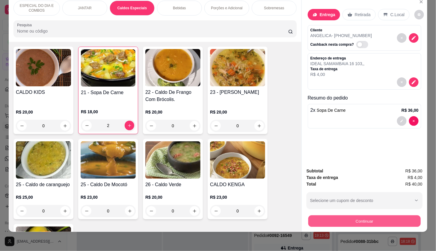
click at [338, 221] on button "Continuar" at bounding box center [364, 222] width 112 height 12
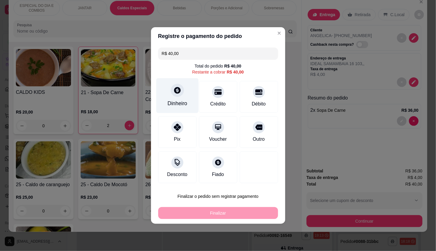
click at [159, 98] on div "Dinheiro" at bounding box center [177, 95] width 42 height 35
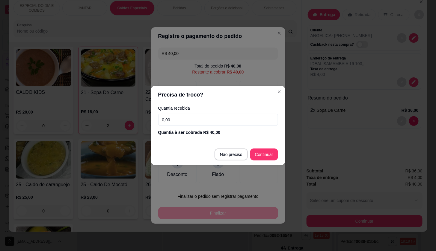
click at [177, 118] on input "0,00" at bounding box center [218, 120] width 120 height 12
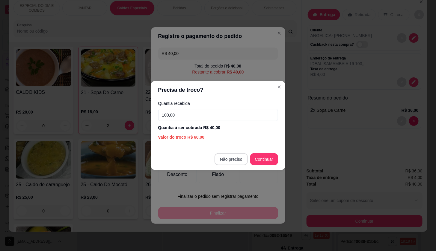
type input "100,00"
type input "R$ 0,00"
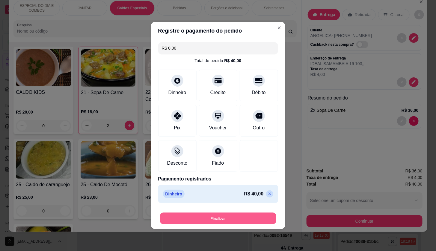
click at [257, 218] on button "Finalizar" at bounding box center [218, 219] width 116 height 12
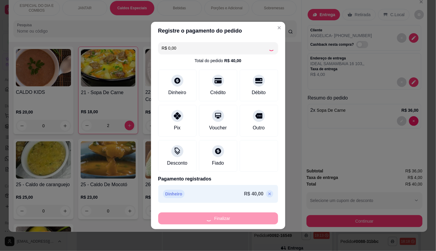
type input "0"
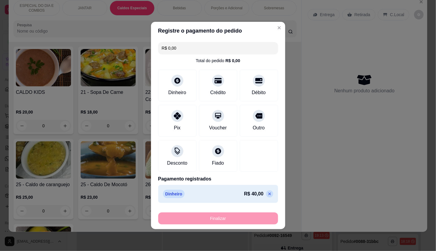
type input "-R$ 40,00"
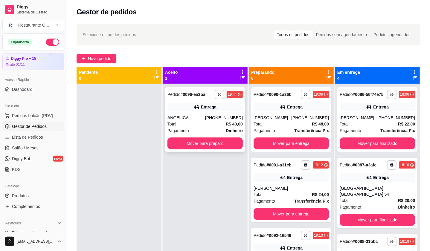
click at [229, 144] on button "Mover para preparo" at bounding box center [205, 144] width 75 height 12
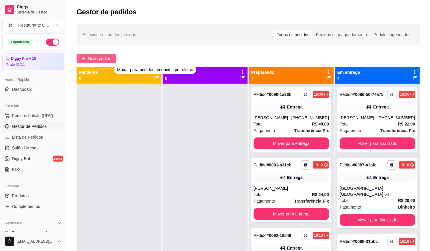
click at [96, 60] on span "Novo pedido" at bounding box center [100, 58] width 24 height 7
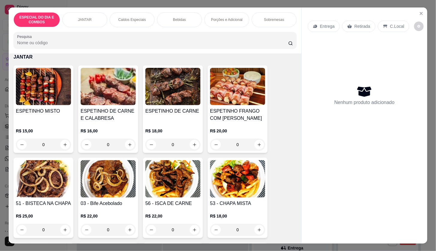
scroll to position [133, 0]
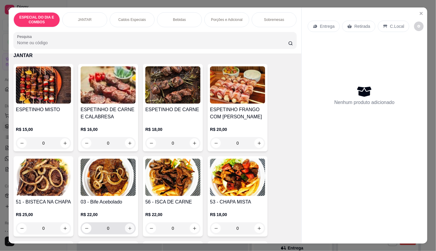
click at [125, 228] on button "increase-product-quantity" at bounding box center [130, 229] width 10 height 10
type input "1"
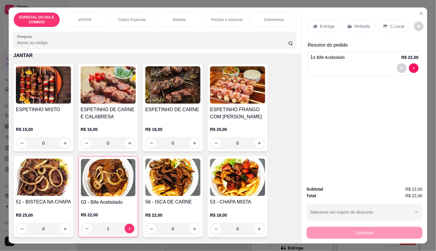
click at [244, 28] on div "ESPECIAL DO DIA E COMBOS JANTAR Caldos Especiais Bebidas Porções e Adicional So…" at bounding box center [155, 30] width 292 height 46
click at [241, 25] on div "ESPECIAL DO DIA E COMBOS JANTAR Caldos Especiais Bebidas Porções e Adicional So…" at bounding box center [155, 30] width 292 height 46
click at [241, 23] on div "Porções e Adicional" at bounding box center [226, 19] width 45 height 15
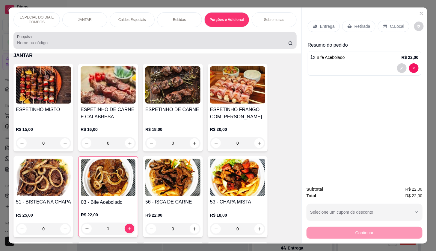
scroll to position [14, 0]
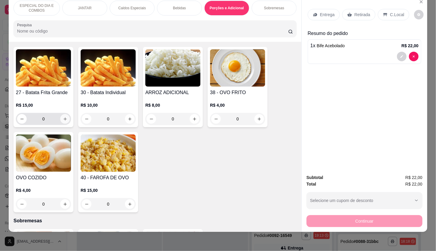
click at [65, 117] on button "increase-product-quantity" at bounding box center [65, 119] width 10 height 10
type input "1"
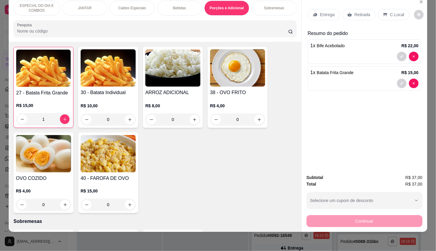
click at [308, 9] on div "Entrega" at bounding box center [323, 14] width 32 height 11
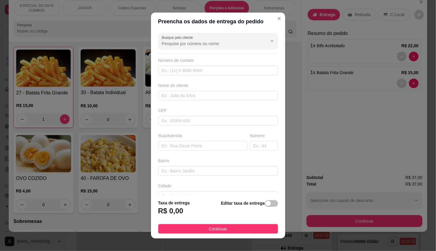
click at [209, 42] on input "Busque pelo cliente" at bounding box center [210, 44] width 96 height 6
click at [190, 76] on span "MARINA" at bounding box center [207, 78] width 94 height 6
type input "MARINA"
type input "91998237214"
type input "MARINA"
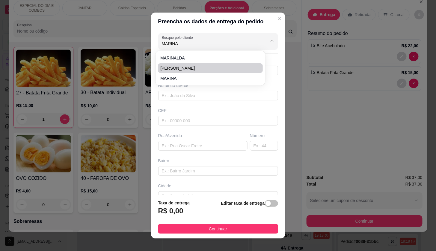
type input "03 101 JARDI INDEPENDENCIA"
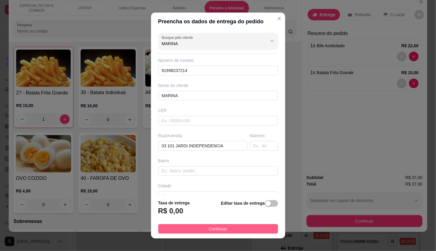
click at [256, 234] on button "Continuar" at bounding box center [218, 230] width 120 height 10
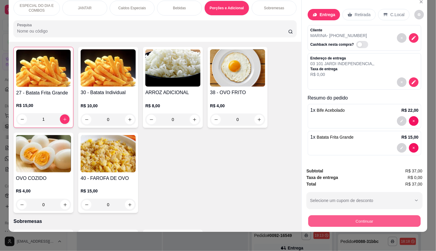
click at [317, 219] on button "Continuar" at bounding box center [364, 222] width 112 height 12
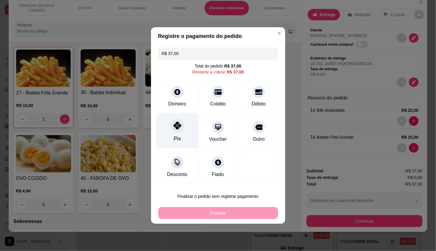
click at [184, 135] on div "Pix" at bounding box center [177, 131] width 42 height 35
type input "R$ 0,00"
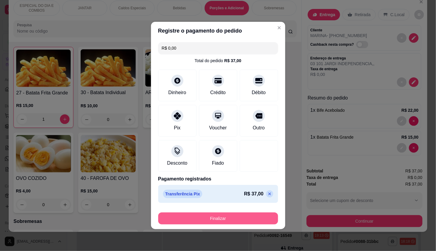
click at [213, 218] on button "Finalizar" at bounding box center [218, 219] width 120 height 12
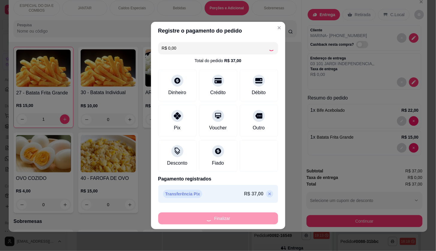
type input "0"
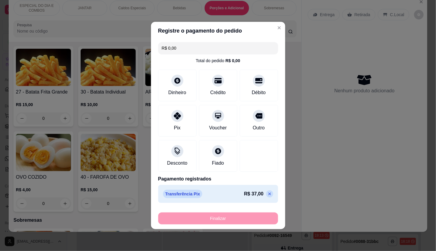
type input "-R$ 37,00"
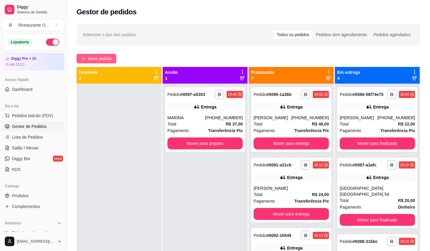
click at [116, 60] on button "Novo pedido" at bounding box center [97, 59] width 40 height 10
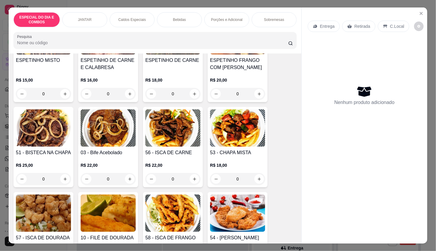
scroll to position [166, 0]
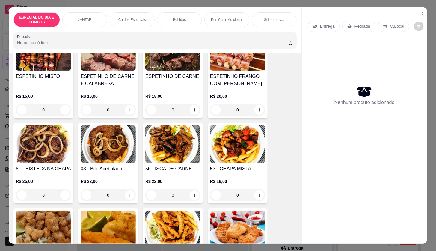
click at [177, 214] on img at bounding box center [172, 229] width 55 height 37
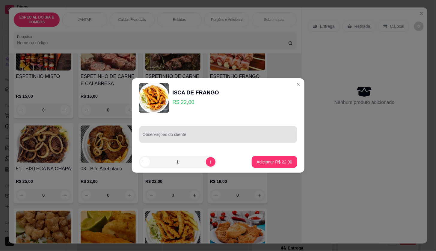
click at [228, 134] on input "Observações do cliente" at bounding box center [217, 137] width 151 height 6
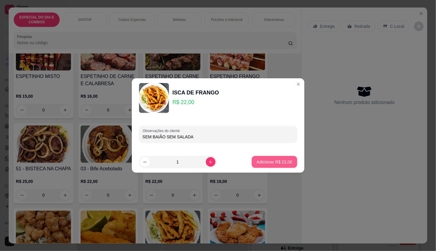
type input "SEM BAIÃO SEM SALADA"
click at [283, 159] on button "Adicionar R$ 22,00" at bounding box center [273, 162] width 45 height 12
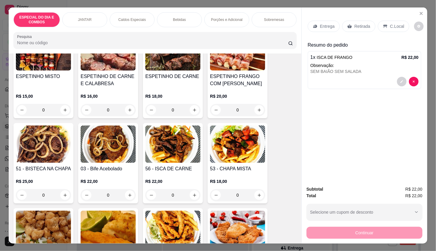
click at [311, 27] on div "Entrega" at bounding box center [323, 26] width 32 height 11
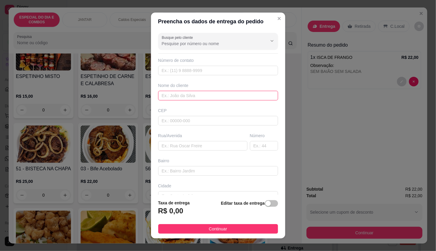
click at [219, 99] on input "text" at bounding box center [218, 96] width 120 height 10
type input "ADRYANNE"
type input "301"
click at [212, 142] on input "text" at bounding box center [202, 146] width 89 height 10
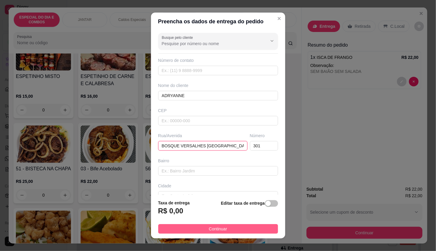
type input "BOSQUE VERSALHES [GEOGRAPHIC_DATA]"
click at [233, 226] on button "Continuar" at bounding box center [218, 230] width 120 height 10
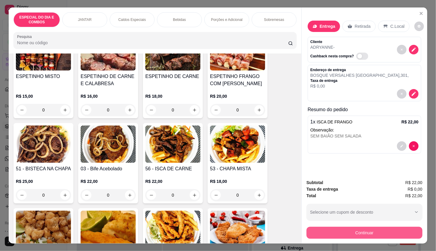
click at [323, 231] on button "Continuar" at bounding box center [364, 233] width 116 height 12
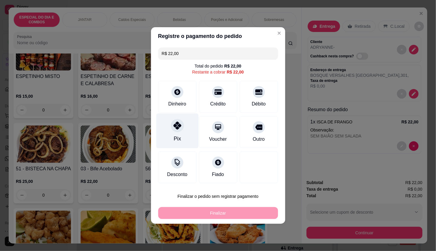
click at [184, 139] on div "Pix" at bounding box center [177, 131] width 42 height 35
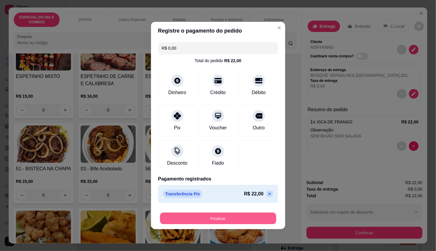
click at [212, 217] on button "Finalizar" at bounding box center [218, 219] width 116 height 12
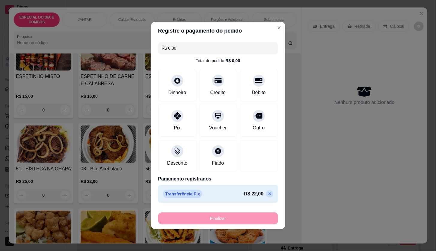
type input "-R$ 22,00"
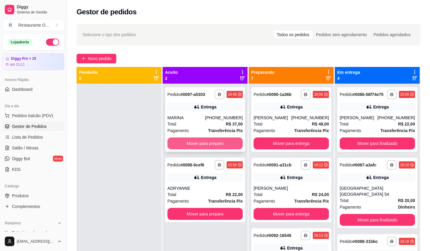
click at [178, 149] on button "Mover para preparo" at bounding box center [205, 144] width 75 height 12
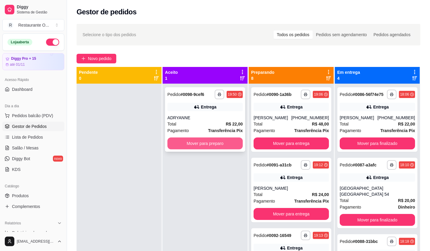
click at [179, 147] on button "Mover para preparo" at bounding box center [205, 144] width 75 height 12
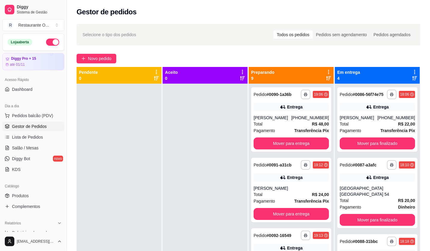
click at [90, 66] on div "**********" at bounding box center [248, 172] width 363 height 305
click at [88, 65] on div "**********" at bounding box center [248, 172] width 363 height 305
drag, startPoint x: 87, startPoint y: 65, endPoint x: 87, endPoint y: 61, distance: 3.6
click at [87, 65] on div "**********" at bounding box center [248, 172] width 363 height 305
click at [87, 61] on button "Novo pedido" at bounding box center [97, 59] width 40 height 10
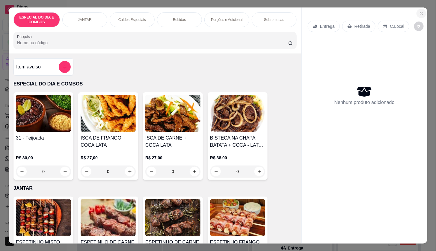
click at [422, 10] on button "Close" at bounding box center [421, 14] width 10 height 10
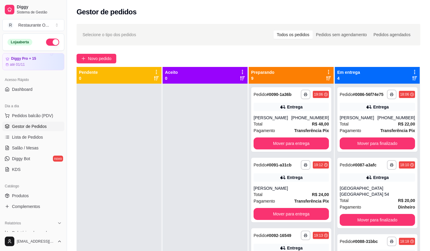
click at [116, 64] on div "**********" at bounding box center [248, 172] width 363 height 305
click at [115, 57] on button "Novo pedido" at bounding box center [97, 59] width 40 height 10
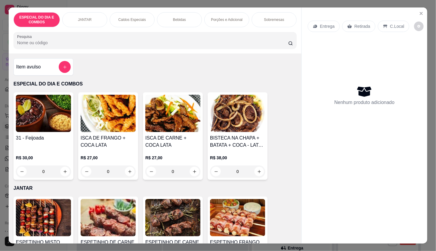
click at [133, 9] on div "ESPECIAL DO DIA E COMBOS JANTAR Caldos Especiais Bebidas Porções e Adicional So…" at bounding box center [155, 30] width 292 height 46
click at [133, 17] on p "Caldos Especiais" at bounding box center [132, 19] width 28 height 5
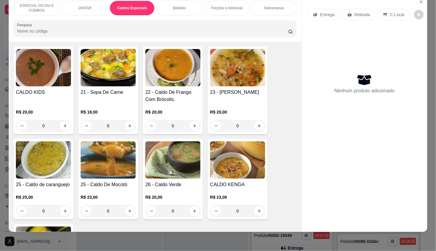
click at [126, 125] on div "0" at bounding box center [108, 126] width 55 height 12
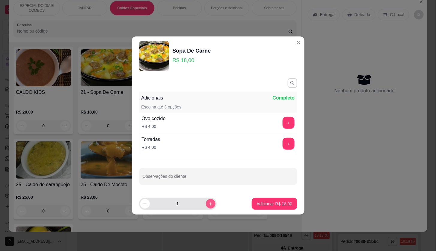
click at [208, 203] on icon "increase-product-quantity" at bounding box center [210, 204] width 4 height 4
type input "2"
click at [288, 203] on button "Adicionar R$ 36,00" at bounding box center [274, 204] width 44 height 12
type input "2"
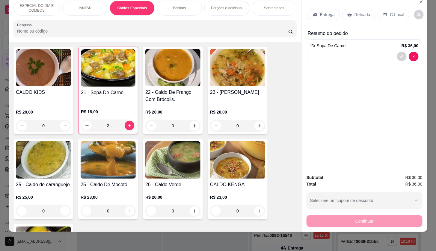
click at [318, 4] on div "Entrega Retirada C.Local" at bounding box center [363, 14] width 113 height 21
click at [320, 12] on p "Entrega" at bounding box center [327, 15] width 15 height 6
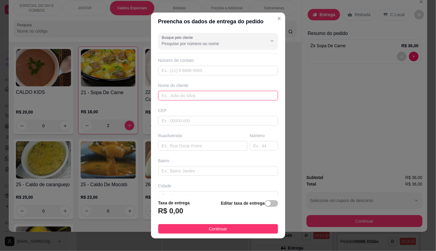
click at [244, 100] on input "text" at bounding box center [218, 96] width 120 height 10
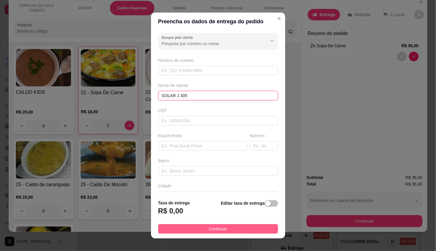
type input "SOLAR J 305"
click at [260, 229] on button "Continuar" at bounding box center [218, 230] width 120 height 10
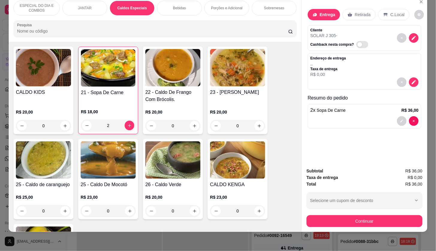
click at [303, 222] on div "Subtotal R$ 36,00 Taxa de entrega R$ 0,00 Total R$ 36,00 Selecione um cupom de …" at bounding box center [363, 197] width 125 height 69
click at [309, 220] on button "Continuar" at bounding box center [364, 222] width 116 height 12
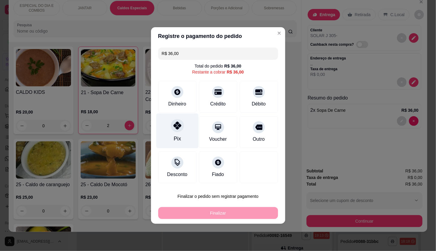
click at [172, 144] on div "Pix" at bounding box center [177, 131] width 42 height 35
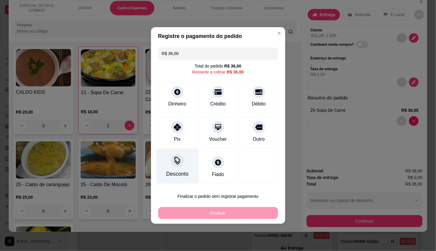
type input "R$ 0,00"
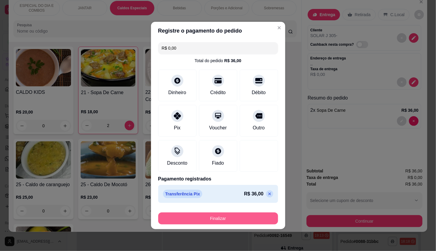
click at [220, 217] on button "Finalizar" at bounding box center [218, 219] width 120 height 12
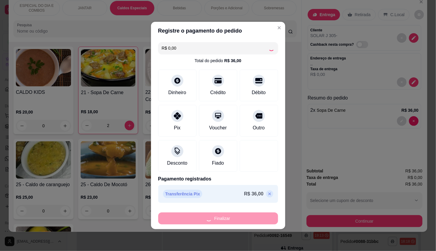
type input "0"
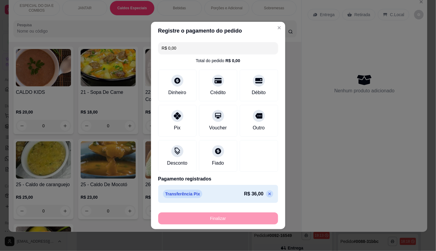
type input "-R$ 36,00"
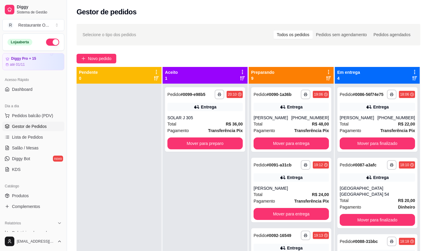
click at [86, 66] on div "**********" at bounding box center [248, 172] width 363 height 305
click at [92, 60] on span "Novo pedido" at bounding box center [100, 58] width 24 height 7
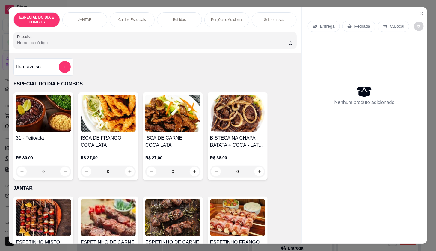
click at [321, 27] on div "Entrega" at bounding box center [323, 26] width 32 height 11
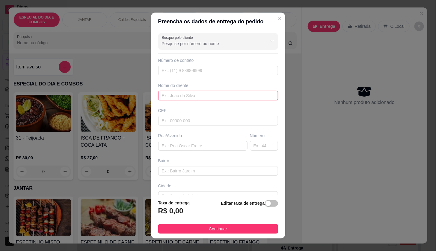
click at [189, 94] on input "text" at bounding box center [218, 96] width 120 height 10
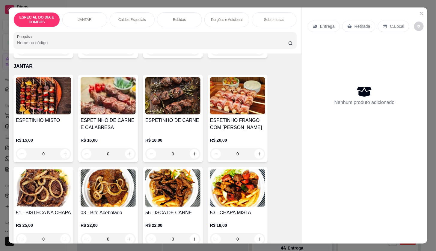
scroll to position [133, 0]
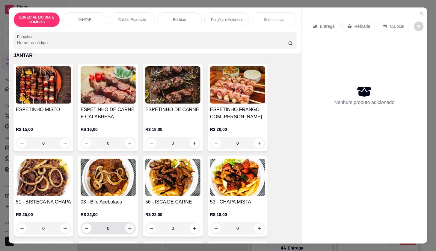
click at [125, 224] on button "increase-product-quantity" at bounding box center [130, 229] width 10 height 10
type input "1"
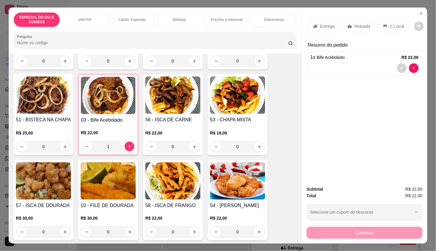
scroll to position [233, 0]
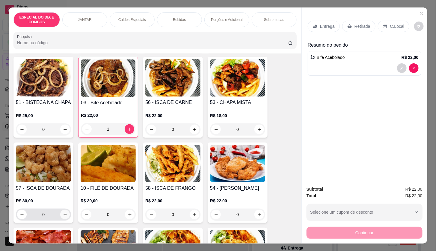
click at [64, 216] on button "increase-product-quantity" at bounding box center [65, 215] width 10 height 10
type input "1"
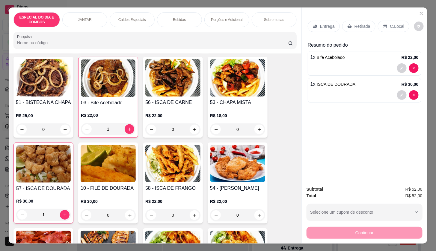
click at [304, 22] on div "Entrega Retirada C.Local Resumo do pedido 1 x Bife Acebolado R$ 22,00 1 x ISCA …" at bounding box center [363, 94] width 125 height 174
click at [307, 24] on div "Entrega" at bounding box center [323, 26] width 32 height 11
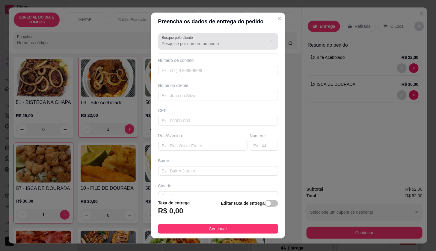
click at [212, 42] on input "Busque pelo cliente" at bounding box center [210, 44] width 96 height 6
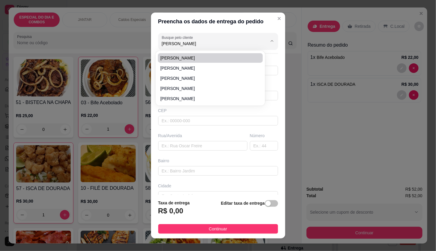
click at [205, 56] on span "[PERSON_NAME]" at bounding box center [207, 58] width 94 height 6
type input "[PERSON_NAME]"
type input "91984396924"
type input "[PERSON_NAME]"
type input "67113355"
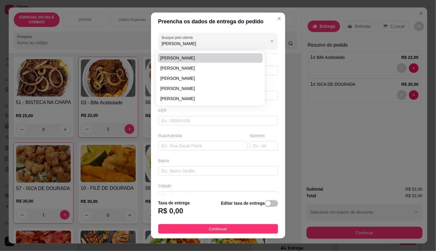
type input "Estrada da [GEOGRAPHIC_DATA]"
type input "09"
type input "Coqueiro"
type input "Ananindeua"
type input "Condomínio Rosa do [STREET_ADDRESS]"
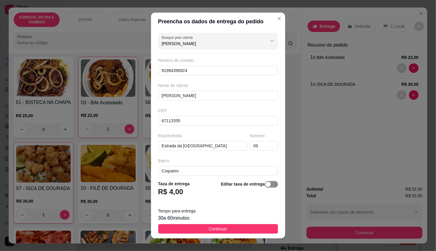
type input "[PERSON_NAME]"
click at [265, 186] on span "button" at bounding box center [271, 184] width 13 height 7
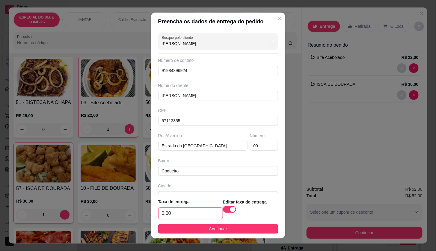
click at [181, 215] on input "0,00" at bounding box center [190, 213] width 64 height 11
type input "4,00"
click at [187, 232] on button "Continuar" at bounding box center [218, 230] width 120 height 10
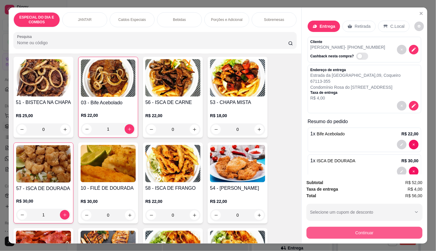
click at [320, 231] on button "Continuar" at bounding box center [364, 233] width 116 height 12
click at [340, 231] on button "Continuar" at bounding box center [364, 233] width 116 height 12
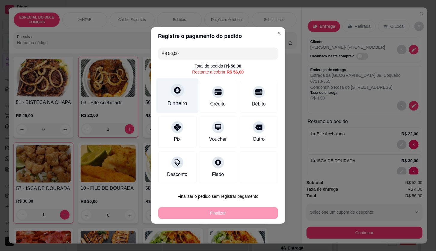
click at [172, 99] on div "Dinheiro" at bounding box center [177, 95] width 42 height 35
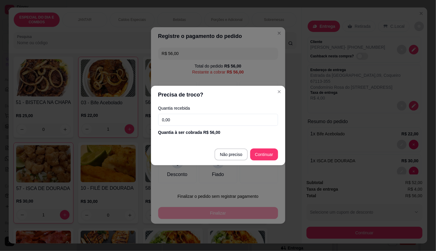
click at [181, 121] on input "0,00" at bounding box center [218, 120] width 120 height 12
type input "100,00"
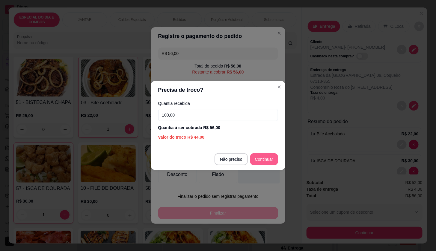
type input "R$ 0,00"
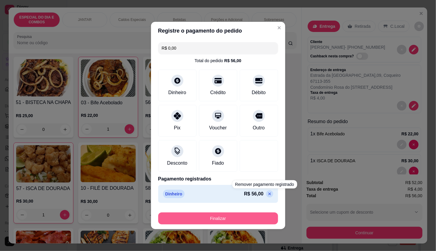
click at [265, 219] on button "Finalizar" at bounding box center [218, 219] width 120 height 12
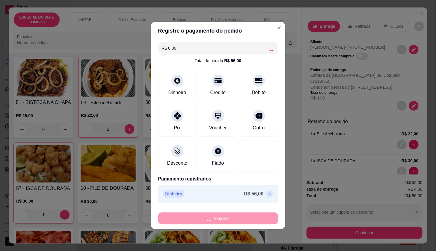
type input "0"
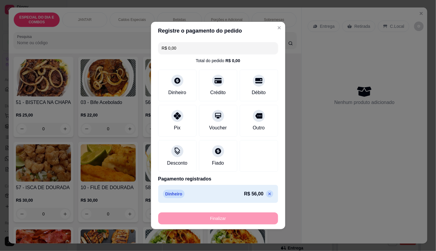
type input "-R$ 56,00"
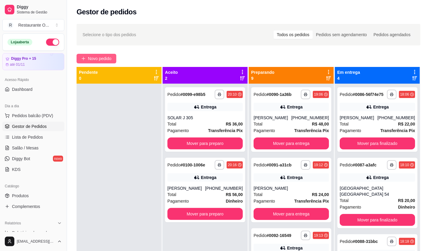
click at [84, 58] on icon "plus" at bounding box center [83, 58] width 3 height 0
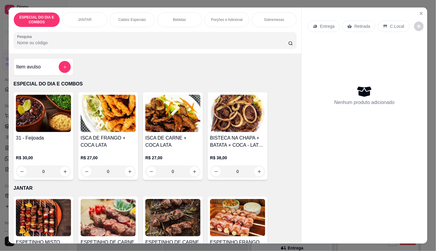
click at [325, 23] on p "Entrega" at bounding box center [327, 26] width 15 height 6
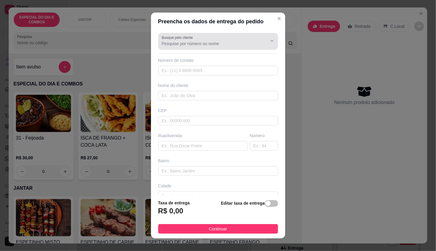
click at [190, 35] on label "Busque pelo cliente" at bounding box center [178, 37] width 33 height 5
click at [190, 41] on input "Busque pelo cliente" at bounding box center [210, 44] width 96 height 6
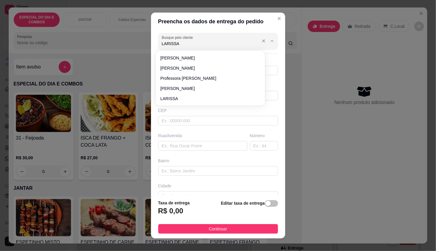
type input "[PERSON_NAME]"
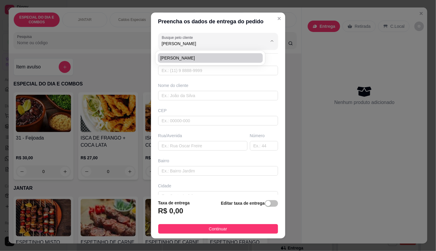
click at [206, 136] on div "Rua/Avenida" at bounding box center [203, 142] width 92 height 18
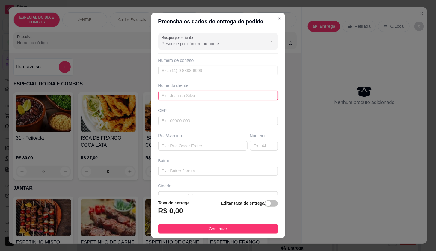
click at [210, 97] on input "text" at bounding box center [218, 96] width 120 height 10
click at [194, 93] on input "text" at bounding box center [218, 96] width 120 height 10
type input "U"
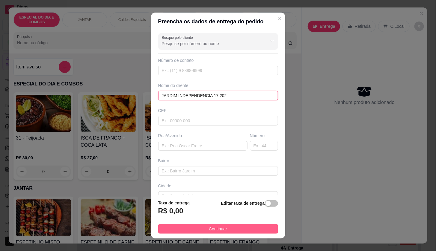
type input "JARDIM INDEPENDENCIA 17 202"
click at [233, 228] on button "Continuar" at bounding box center [218, 230] width 120 height 10
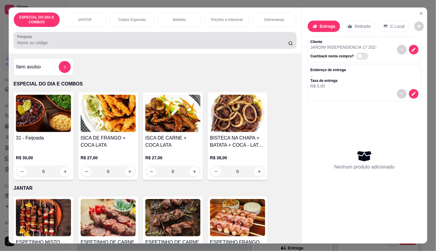
click at [146, 24] on div "Caldos Especiais" at bounding box center [132, 19] width 45 height 15
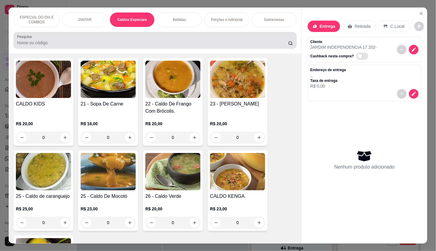
scroll to position [14, 0]
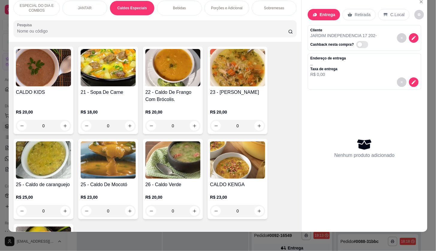
click at [130, 127] on div "0" at bounding box center [108, 126] width 55 height 12
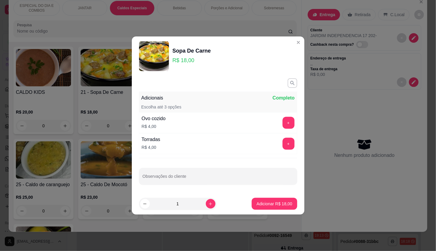
click at [256, 206] on p "Adicionar R$ 18,00" at bounding box center [274, 204] width 36 height 6
type input "1"
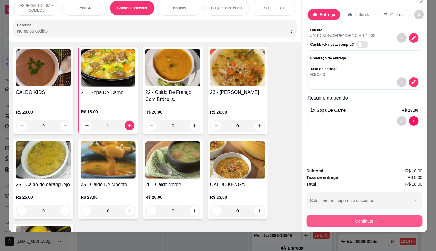
click at [334, 216] on button "Continuar" at bounding box center [364, 222] width 116 height 12
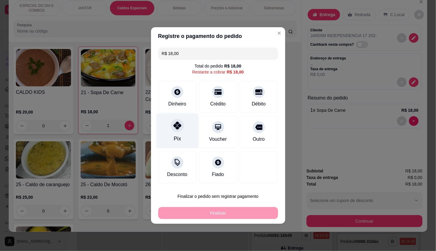
click at [180, 124] on div at bounding box center [177, 125] width 13 height 13
type input "R$ 0,00"
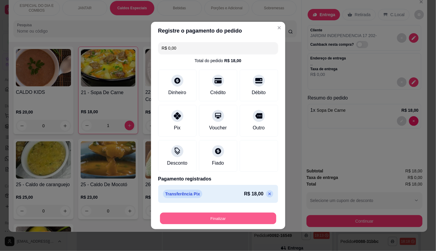
click at [227, 223] on button "Finalizar" at bounding box center [218, 219] width 116 height 12
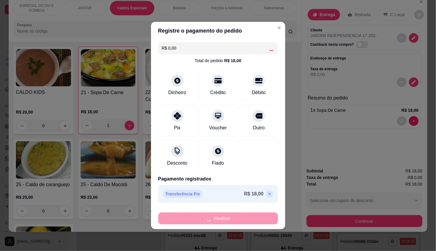
type input "0"
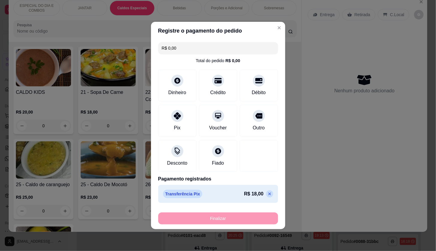
type input "-R$ 18,00"
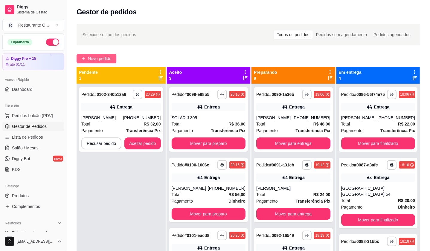
click at [109, 55] on span "Novo pedido" at bounding box center [100, 58] width 24 height 7
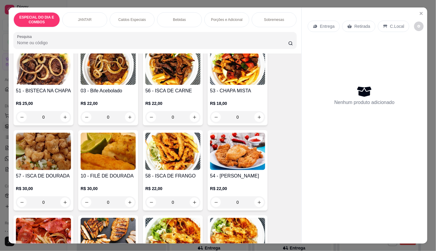
scroll to position [333, 0]
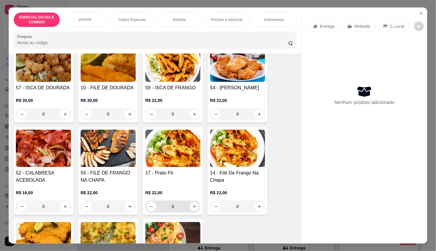
click at [192, 209] on icon "increase-product-quantity" at bounding box center [194, 207] width 4 height 4
type input "1"
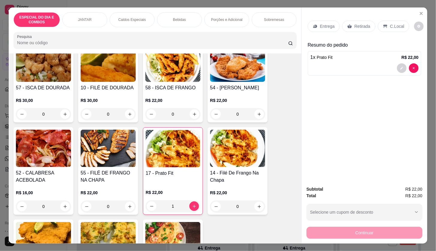
click at [313, 26] on div "Entrega" at bounding box center [323, 26] width 32 height 11
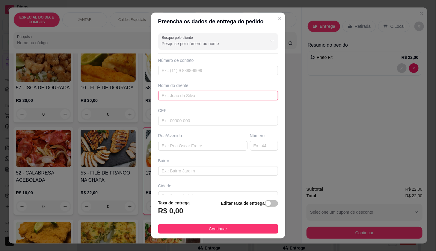
click at [191, 95] on input "text" at bounding box center [218, 96] width 120 height 10
type input "RR PORTAS"
drag, startPoint x: 226, startPoint y: 229, endPoint x: 317, endPoint y: 233, distance: 90.8
click at [226, 229] on button "Continuar" at bounding box center [218, 230] width 120 height 10
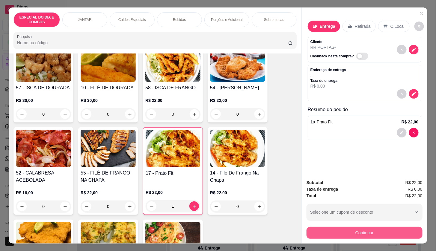
click at [334, 233] on button "Continuar" at bounding box center [364, 233] width 116 height 12
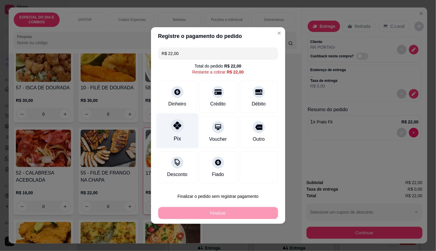
click at [180, 141] on div "Pix" at bounding box center [177, 131] width 42 height 35
type input "R$ 0,00"
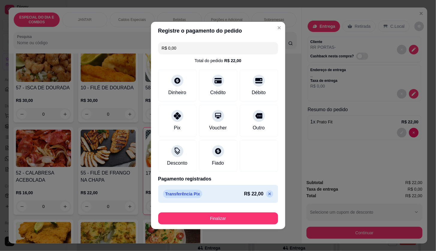
click at [208, 210] on footer "Finalizar" at bounding box center [218, 218] width 134 height 24
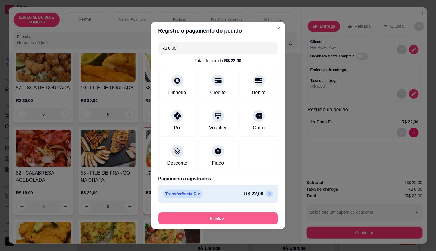
click at [213, 216] on button "Finalizar" at bounding box center [218, 219] width 120 height 12
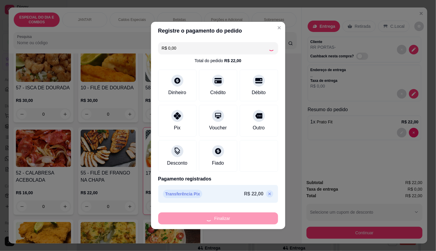
type input "0"
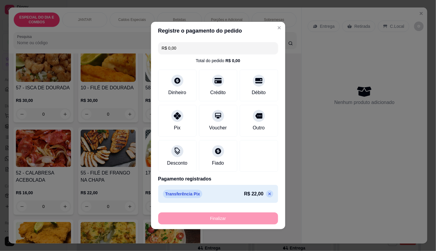
type input "-R$ 22,00"
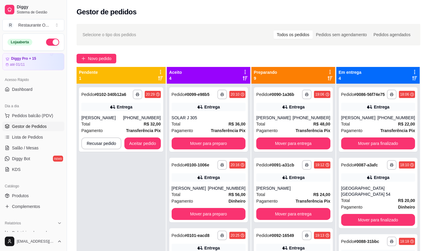
click at [112, 64] on div "**********" at bounding box center [248, 172] width 363 height 305
click at [111, 60] on span "Novo pedido" at bounding box center [100, 58] width 24 height 7
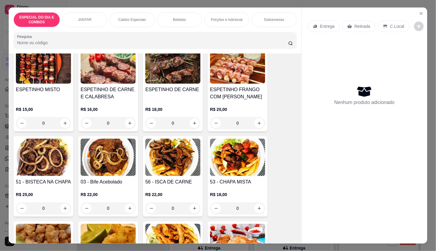
scroll to position [166, 0]
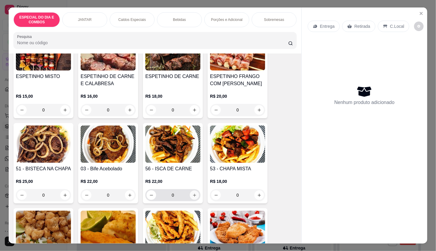
click at [190, 191] on button "increase-product-quantity" at bounding box center [194, 195] width 9 height 9
type input "1"
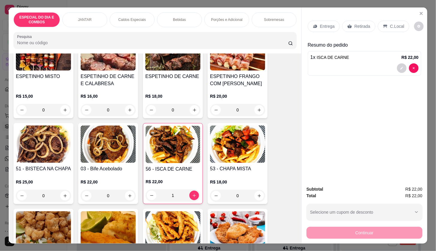
click at [239, 20] on div "Porções e Adicional" at bounding box center [226, 19] width 45 height 15
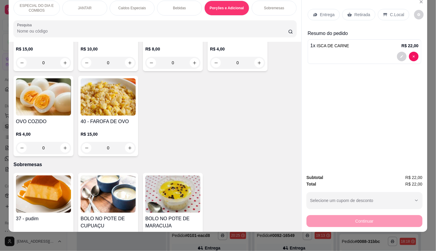
scroll to position [1338, 0]
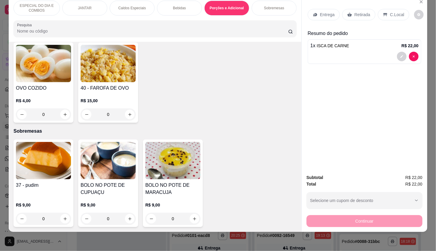
click at [272, 6] on p "Sobremesas" at bounding box center [274, 8] width 20 height 5
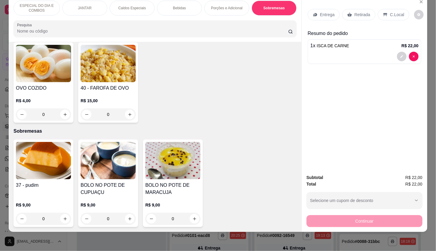
click at [166, 1] on div "Bebidas" at bounding box center [179, 8] width 45 height 15
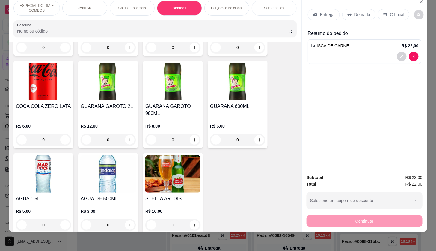
scroll to position [1040, 0]
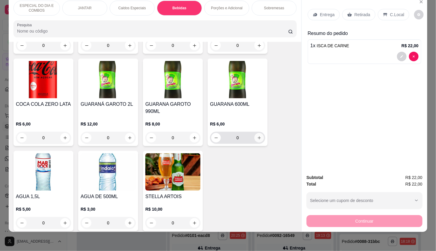
click at [258, 139] on icon "increase-product-quantity" at bounding box center [259, 138] width 4 height 4
type input "1"
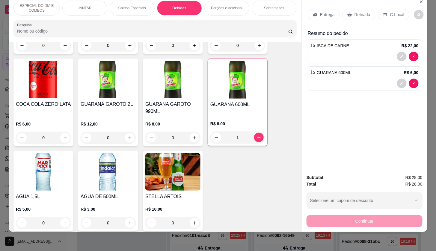
click at [334, 9] on div "Entrega" at bounding box center [323, 14] width 32 height 11
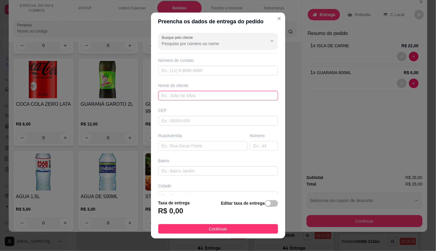
click at [226, 95] on input "text" at bounding box center [218, 96] width 120 height 10
type input "JARDIM INDEPEPDPECIA 18 402"
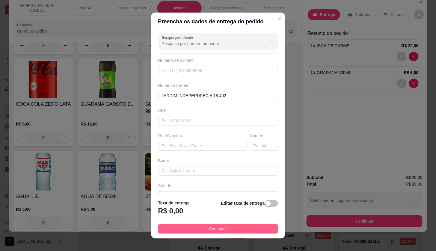
drag, startPoint x: 251, startPoint y: 235, endPoint x: 253, endPoint y: 232, distance: 3.8
click at [251, 235] on footer "Taxa de entrega R$ 0,00 Editar taxa de entrega Continuar" at bounding box center [218, 217] width 134 height 44
click at [253, 231] on button "Continuar" at bounding box center [218, 230] width 120 height 10
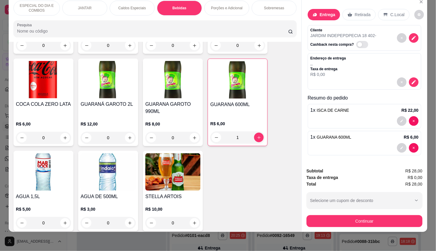
click at [330, 221] on button "Continuar" at bounding box center [364, 222] width 116 height 12
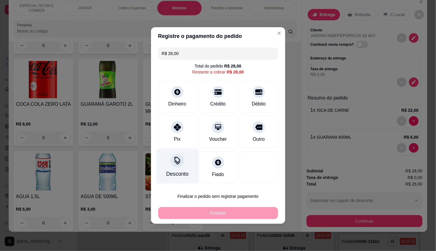
click at [188, 141] on div "Pix" at bounding box center [177, 132] width 38 height 32
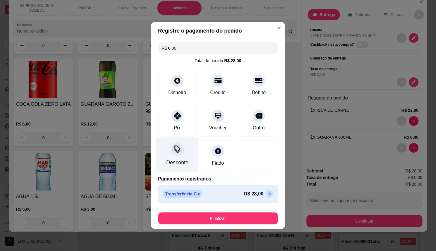
type input "R$ 0,00"
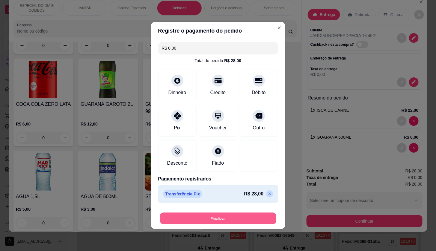
click at [215, 220] on button "Finalizar" at bounding box center [218, 219] width 116 height 12
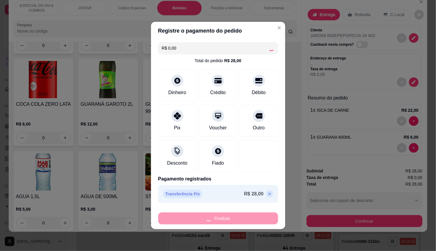
type input "0"
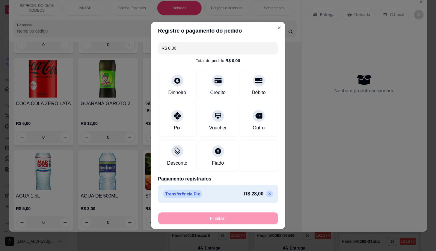
type input "-R$ 28,00"
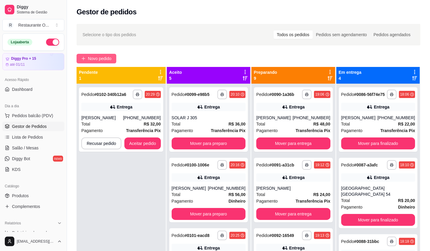
click at [101, 60] on span "Novo pedido" at bounding box center [100, 58] width 24 height 7
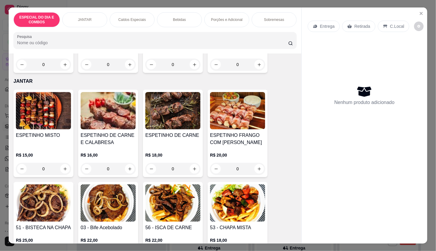
scroll to position [166, 0]
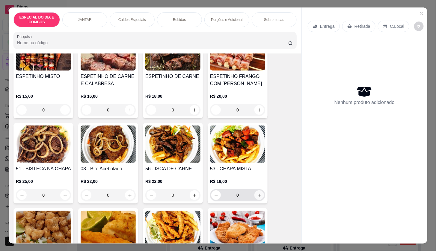
click at [260, 192] on button "increase-product-quantity" at bounding box center [259, 196] width 10 height 10
type input "1"
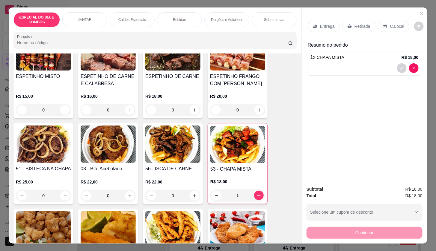
click at [216, 17] on p "Porções e Adicional" at bounding box center [226, 19] width 31 height 5
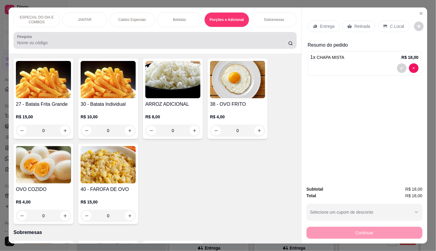
scroll to position [14, 0]
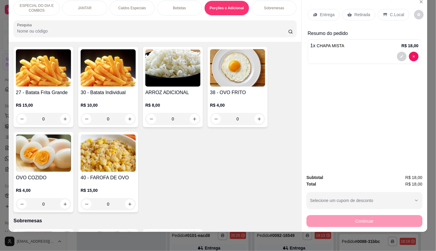
click at [132, 119] on div "0" at bounding box center [108, 119] width 55 height 12
click at [131, 120] on button "increase-product-quantity" at bounding box center [130, 119] width 10 height 10
type input "1"
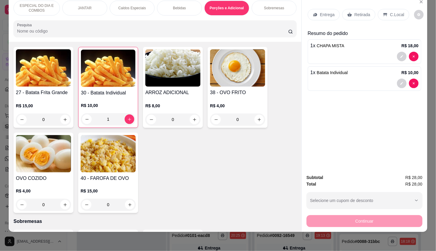
drag, startPoint x: 393, startPoint y: 9, endPoint x: 392, endPoint y: 20, distance: 11.2
click at [394, 12] on p "C.Local" at bounding box center [397, 15] width 14 height 6
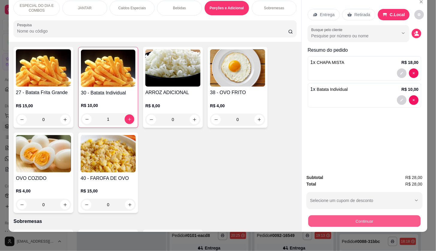
click at [405, 216] on button "Continuar" at bounding box center [364, 222] width 112 height 12
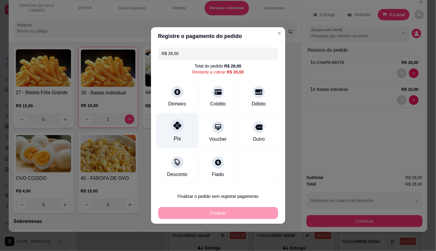
click at [173, 130] on icon at bounding box center [177, 126] width 8 height 8
type input "R$ 0,00"
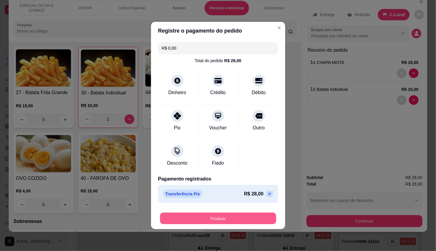
click at [224, 216] on button "Finalizar" at bounding box center [218, 219] width 116 height 12
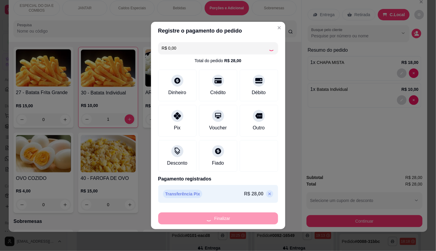
type input "0"
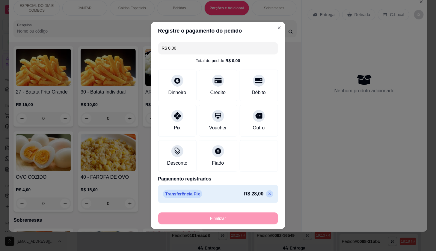
type input "-R$ 28,00"
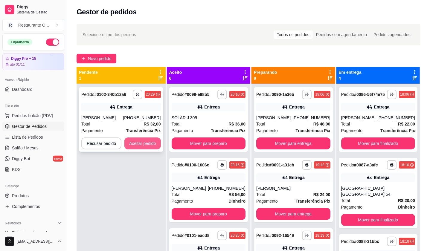
click at [141, 145] on button "Aceitar pedido" at bounding box center [143, 144] width 37 height 12
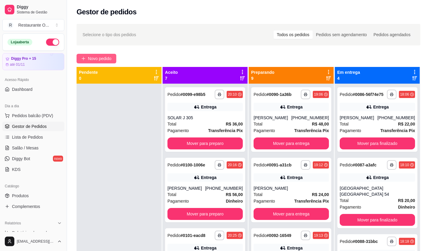
click at [86, 58] on button "Novo pedido" at bounding box center [97, 59] width 40 height 10
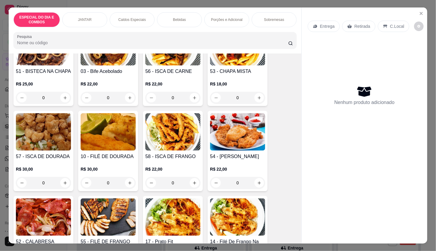
scroll to position [266, 0]
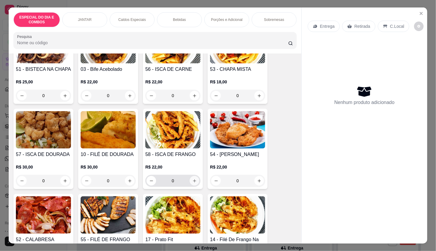
click at [191, 186] on button "increase-product-quantity" at bounding box center [194, 181] width 10 height 10
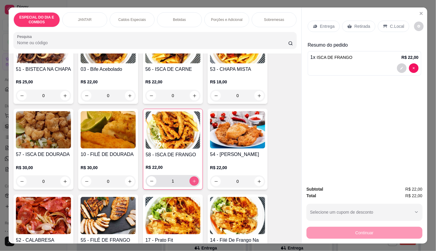
click at [191, 186] on button "increase-product-quantity" at bounding box center [193, 181] width 9 height 9
type input "2"
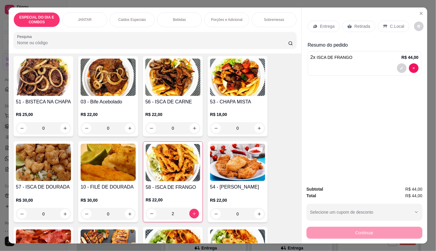
scroll to position [233, 0]
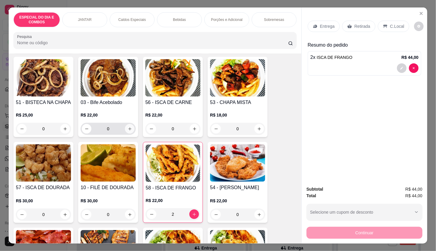
click at [128, 127] on icon "increase-product-quantity" at bounding box center [130, 129] width 4 height 4
type input "1"
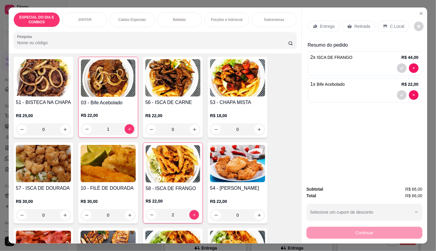
click at [326, 21] on div "Entrega" at bounding box center [323, 26] width 32 height 11
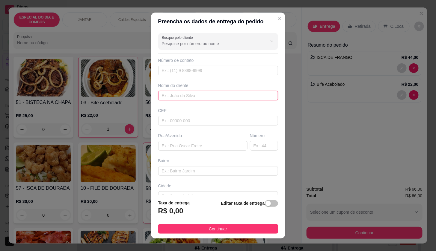
click at [237, 96] on input "text" at bounding box center [218, 96] width 120 height 10
type input "[PERSON_NAME]"
type input "FILADELFIA 04 203"
drag, startPoint x: 261, startPoint y: 205, endPoint x: 130, endPoint y: 222, distance: 132.5
click at [265, 205] on div "button" at bounding box center [267, 203] width 5 height 5
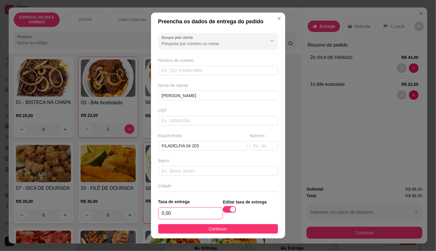
click at [171, 216] on input "0,00" at bounding box center [190, 213] width 64 height 11
type input "5,00"
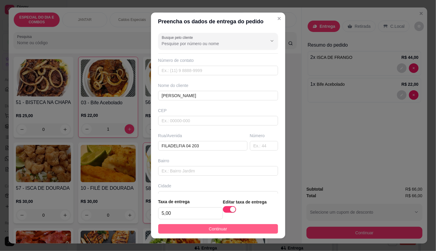
click at [183, 229] on button "Continuar" at bounding box center [218, 230] width 120 height 10
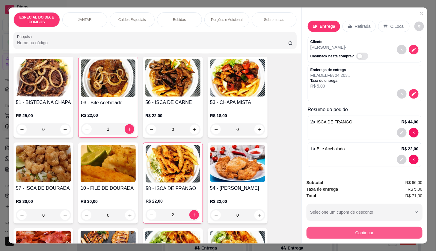
click at [342, 233] on button "Continuar" at bounding box center [364, 233] width 116 height 12
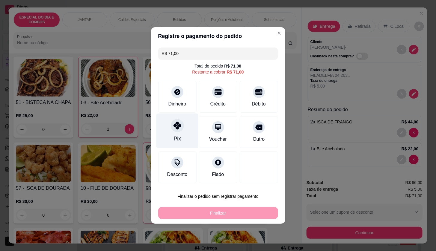
click at [192, 136] on div "Pix" at bounding box center [177, 131] width 42 height 35
type input "R$ 0,00"
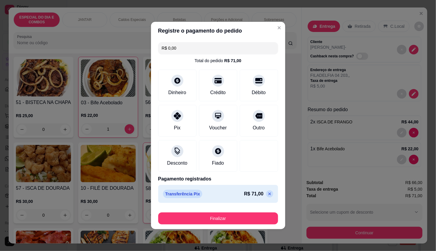
click at [216, 218] on button "Finalizar" at bounding box center [218, 219] width 120 height 12
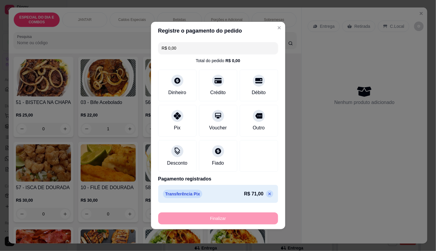
type input "0"
type input "-R$ 71,00"
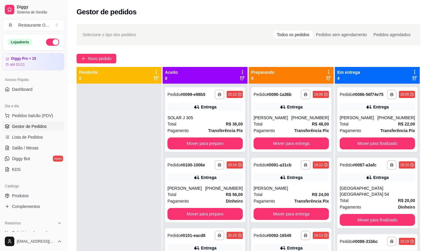
click at [240, 78] on icon at bounding box center [242, 78] width 5 height 4
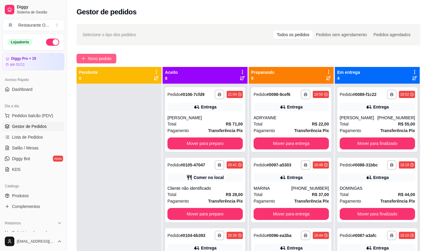
click at [111, 60] on span "Novo pedido" at bounding box center [100, 58] width 24 height 7
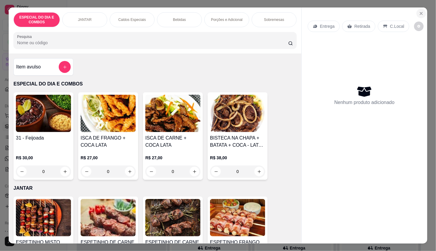
click at [421, 12] on button "Close" at bounding box center [421, 14] width 10 height 10
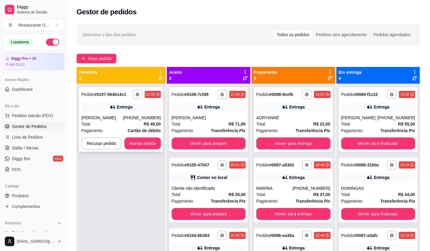
click at [137, 150] on div "**********" at bounding box center [121, 119] width 84 height 65
click at [126, 140] on button "Aceitar pedido" at bounding box center [142, 144] width 35 height 12
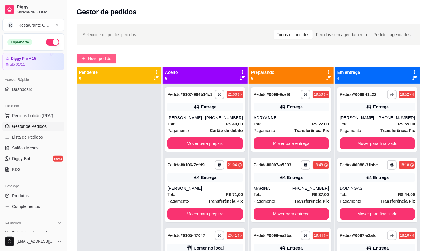
click at [98, 61] on span "Novo pedido" at bounding box center [100, 58] width 24 height 7
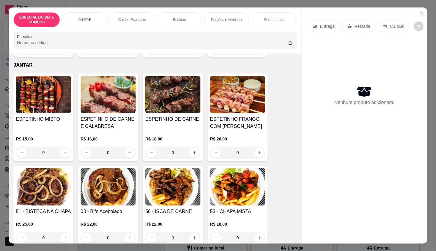
scroll to position [133, 0]
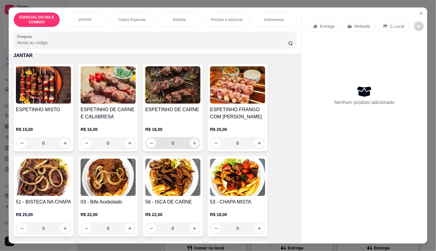
click at [192, 142] on icon "increase-product-quantity" at bounding box center [194, 143] width 4 height 4
type input "1"
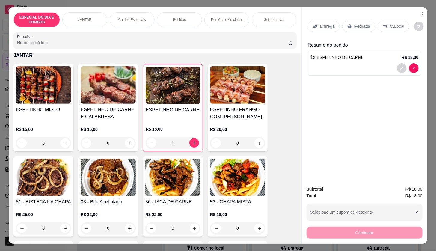
click at [304, 29] on div "Entrega Retirada C.Local Resumo do pedido 1 x ESPETINHO DE CARNE R$ 18,00" at bounding box center [363, 94] width 125 height 174
click at [307, 28] on div "Entrega" at bounding box center [323, 26] width 32 height 11
click at [333, 26] on div "Entrega" at bounding box center [323, 26] width 32 height 11
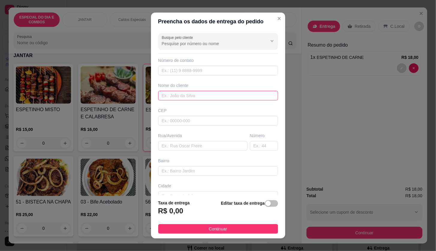
click at [216, 100] on input "text" at bounding box center [218, 96] width 120 height 10
type input "NEGO"
type input "COLETIVA 14"
click at [233, 217] on div "Editar taxa de entrega" at bounding box center [249, 210] width 57 height 20
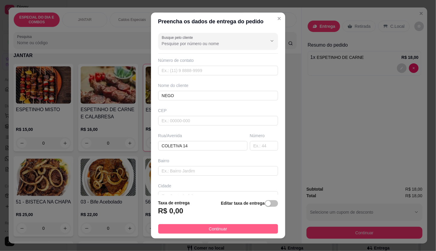
click at [265, 228] on button "Continuar" at bounding box center [218, 230] width 120 height 10
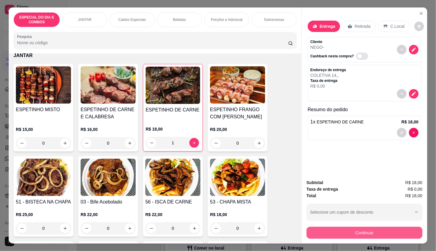
click at [310, 233] on button "Continuar" at bounding box center [364, 233] width 116 height 12
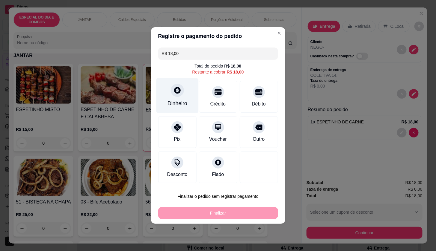
click at [174, 106] on div "Dinheiro" at bounding box center [177, 104] width 20 height 8
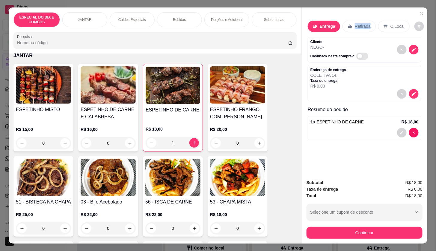
click at [345, 26] on div "Retirada" at bounding box center [358, 26] width 33 height 11
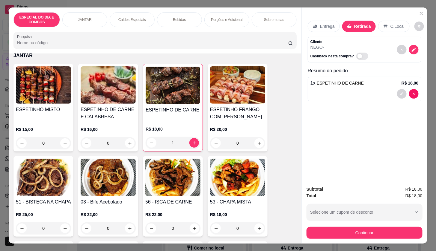
click at [348, 226] on div "Continuar" at bounding box center [364, 232] width 116 height 13
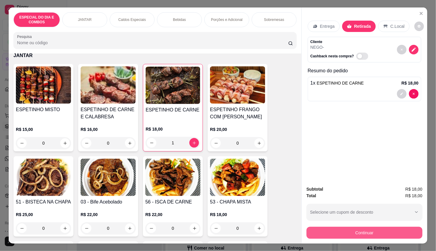
click at [344, 232] on button "Continuar" at bounding box center [364, 233] width 116 height 12
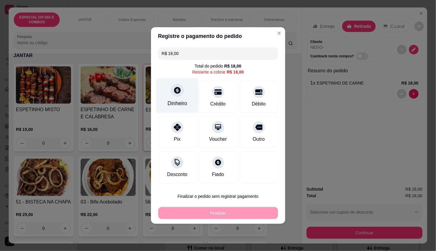
click at [176, 104] on div "Dinheiro" at bounding box center [177, 104] width 20 height 8
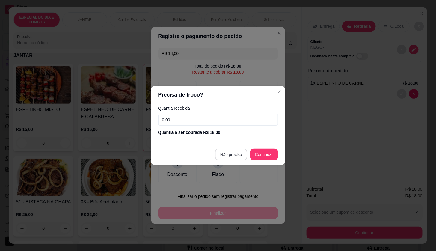
type input "R$ 0,00"
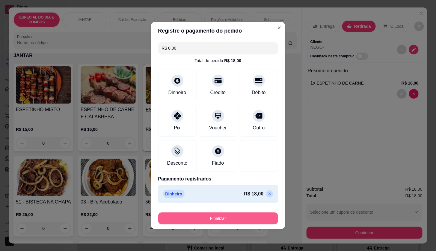
click at [245, 218] on button "Finalizar" at bounding box center [218, 219] width 120 height 12
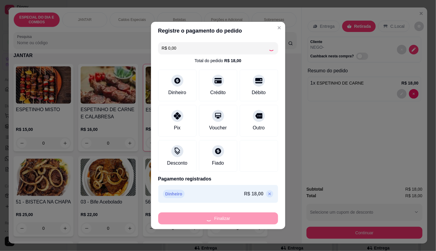
type input "0"
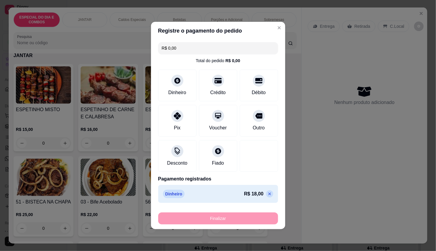
type input "-R$ 18,00"
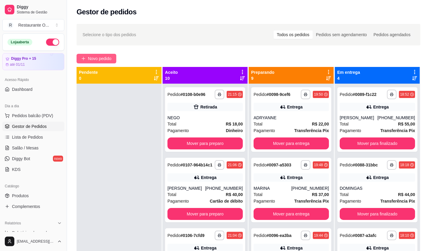
click at [80, 59] on button "Novo pedido" at bounding box center [97, 59] width 40 height 10
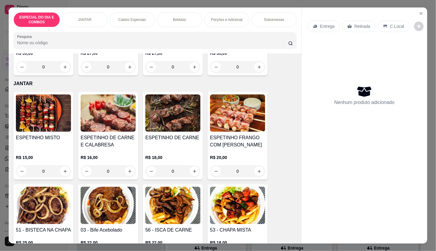
scroll to position [100, 0]
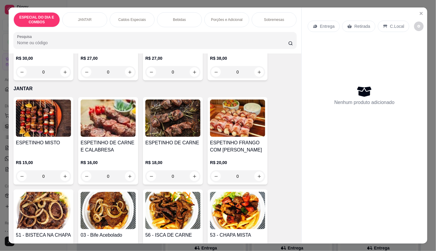
click at [169, 139] on h4 "ESPETINHO DE CARNE" at bounding box center [172, 142] width 55 height 7
click at [205, 133] on div at bounding box center [217, 135] width 151 height 12
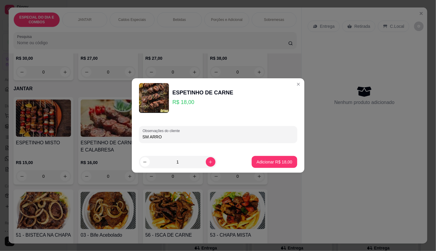
type input "SM ARROZ"
click at [256, 159] on p "Adicionar R$ 18,00" at bounding box center [274, 162] width 36 height 6
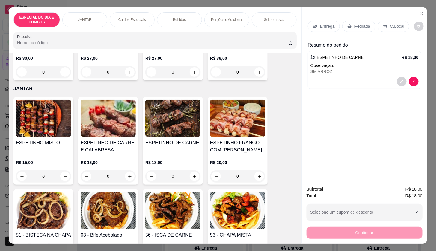
click at [313, 24] on icon at bounding box center [315, 26] width 5 height 5
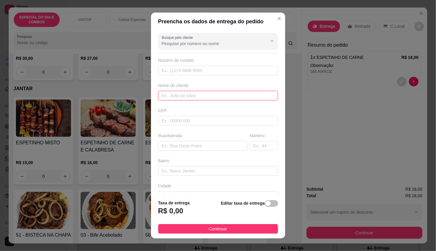
click at [227, 93] on input "text" at bounding box center [218, 96] width 120 height 10
click at [220, 97] on input "text" at bounding box center [218, 96] width 120 height 10
type input "[PERSON_NAME]"
type input "S"
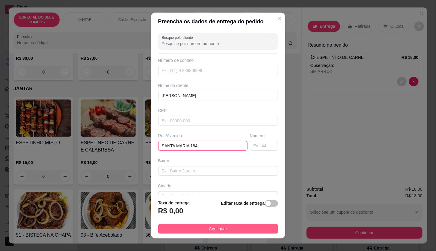
type input "SANTA MARIA 184"
click at [219, 232] on span "Continuar" at bounding box center [218, 229] width 18 height 7
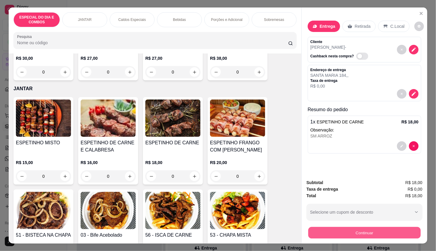
click at [308, 230] on button "Continuar" at bounding box center [364, 233] width 112 height 12
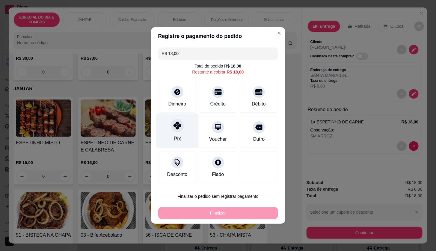
click at [189, 141] on div "Pix" at bounding box center [177, 131] width 42 height 35
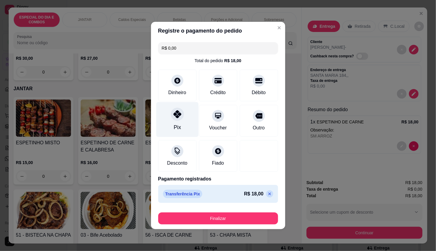
click at [181, 130] on div "Pix" at bounding box center [177, 119] width 42 height 35
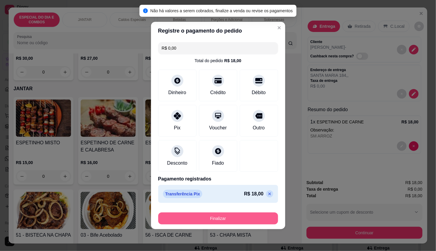
click at [234, 215] on button "Finalizar" at bounding box center [218, 219] width 120 height 12
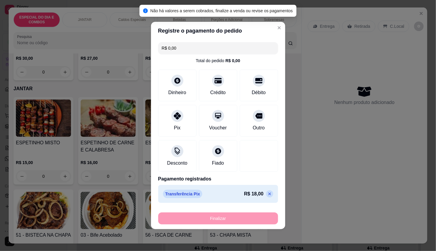
type input "-R$ 18,00"
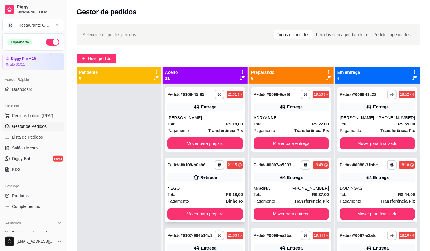
click at [183, 192] on div "Total R$ 18,00" at bounding box center [205, 195] width 75 height 7
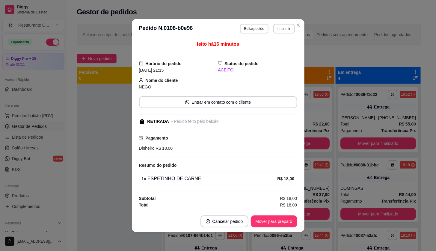
click at [258, 23] on header "**********" at bounding box center [218, 28] width 172 height 19
click at [258, 26] on button "Editar pedido" at bounding box center [254, 28] width 28 height 9
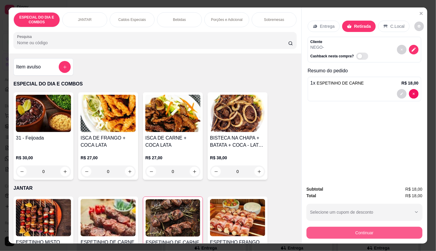
click at [320, 229] on button "Continuar" at bounding box center [364, 233] width 116 height 12
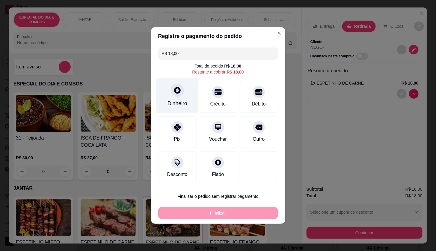
click at [187, 98] on div "Dinheiro" at bounding box center [177, 95] width 42 height 35
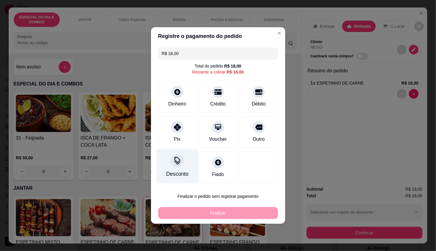
click at [181, 140] on div "Pix" at bounding box center [177, 132] width 38 height 32
type input "R$ 0,00"
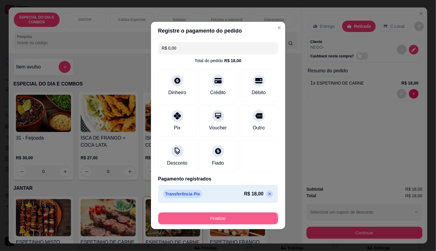
click at [209, 221] on button "Finalizar" at bounding box center [218, 219] width 120 height 12
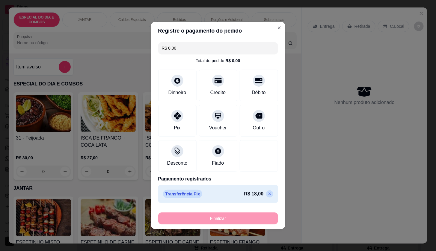
type input "0"
type input "-R$ 18,00"
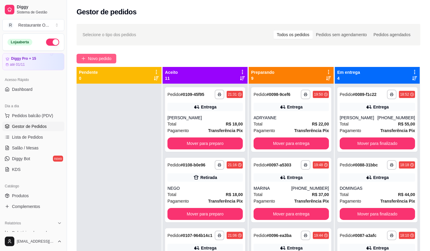
click at [102, 54] on button "Novo pedido" at bounding box center [97, 59] width 40 height 10
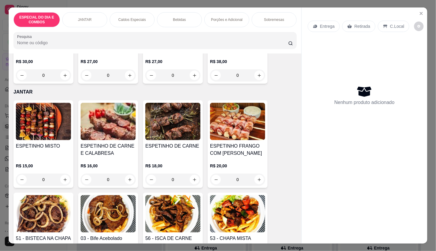
scroll to position [100, 0]
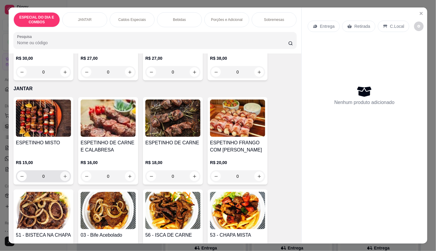
click at [63, 175] on icon "increase-product-quantity" at bounding box center [65, 177] width 4 height 4
type input "1"
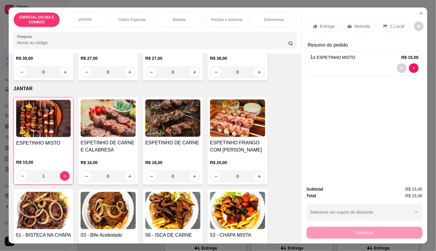
click at [321, 30] on div "Entrega Retirada C.Local" at bounding box center [363, 26] width 113 height 21
click at [323, 27] on p "Entrega" at bounding box center [327, 26] width 15 height 6
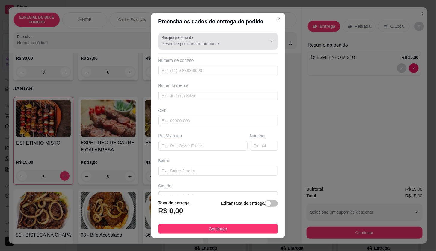
click at [184, 43] on input "Busque pelo cliente" at bounding box center [210, 44] width 96 height 6
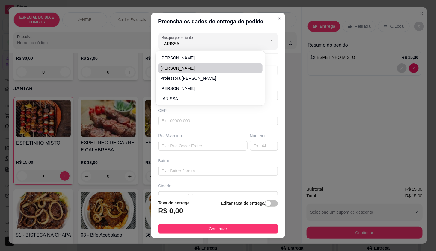
click at [196, 67] on span "[PERSON_NAME]" at bounding box center [207, 68] width 94 height 6
type input "[PERSON_NAME]"
type input "91984933422"
type input "[PERSON_NAME]"
type input "SOLAR DO COQUEIRO A 207"
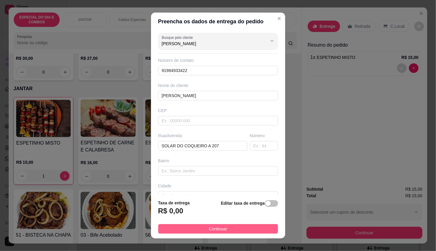
click at [253, 232] on button "Continuar" at bounding box center [218, 230] width 120 height 10
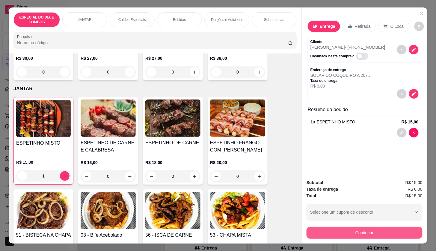
click at [323, 228] on button "Continuar" at bounding box center [364, 233] width 116 height 12
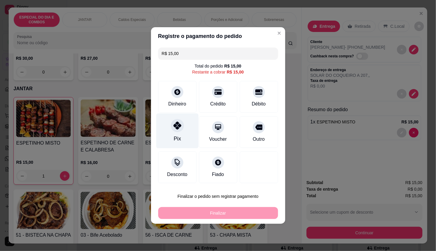
click at [175, 137] on div "Pix" at bounding box center [176, 139] width 7 height 8
type input "R$ 0,00"
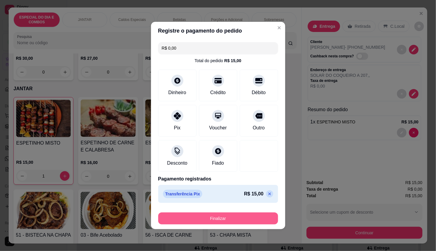
click at [218, 218] on button "Finalizar" at bounding box center [218, 219] width 120 height 12
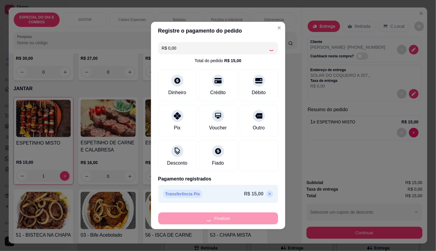
type input "0"
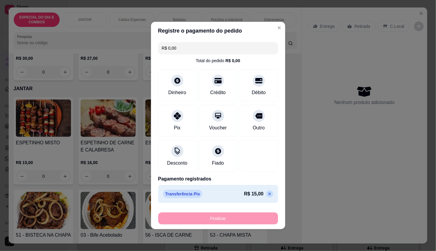
type input "-R$ 15,00"
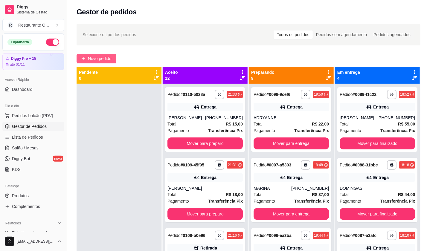
click at [113, 59] on button "Novo pedido" at bounding box center [97, 59] width 40 height 10
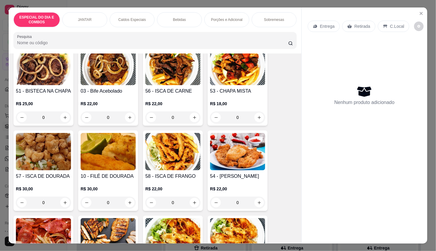
scroll to position [266, 0]
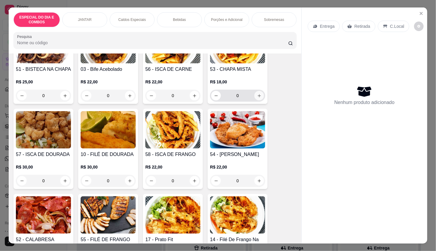
click at [257, 96] on button "increase-product-quantity" at bounding box center [259, 96] width 10 height 10
type input "1"
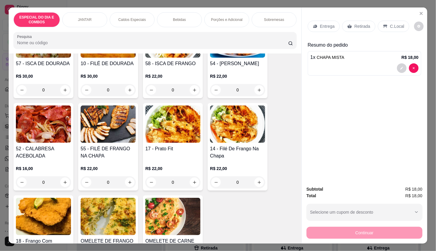
scroll to position [366, 0]
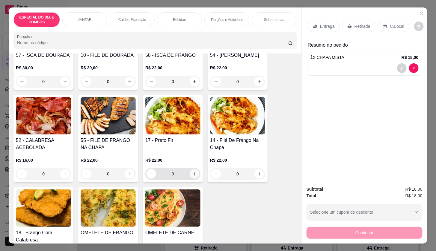
click at [193, 179] on button "increase-product-quantity" at bounding box center [194, 174] width 10 height 10
type input "1"
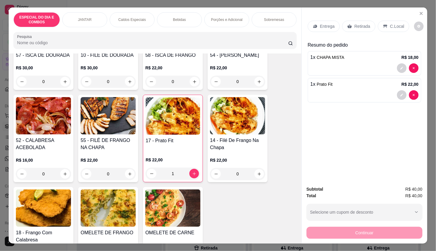
click at [336, 21] on div "Entrega Retirada C.Local" at bounding box center [357, 26] width 101 height 11
click at [336, 24] on div "Entrega" at bounding box center [323, 26] width 32 height 11
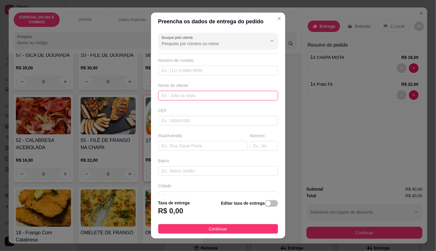
click at [222, 100] on input "text" at bounding box center [218, 96] width 120 height 10
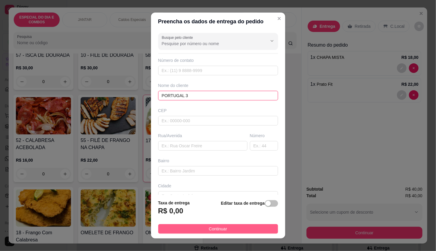
type input "PORTUGAL 3"
click at [254, 232] on button "Continuar" at bounding box center [218, 230] width 120 height 10
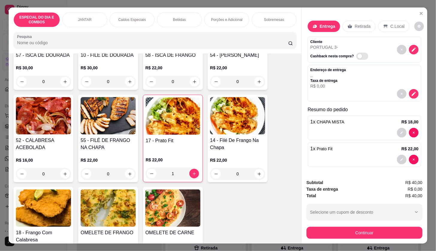
click at [312, 236] on button "Continuar" at bounding box center [364, 233] width 116 height 12
click at [410, 93] on button "decrease-product-quantity" at bounding box center [413, 94] width 9 height 9
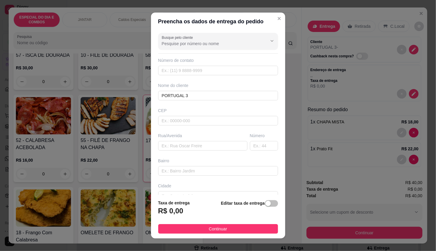
click at [264, 200] on div "Editar taxa de entrega" at bounding box center [249, 210] width 57 height 20
click at [265, 202] on span "button" at bounding box center [271, 204] width 13 height 7
click at [198, 215] on input "0,00" at bounding box center [190, 213] width 64 height 11
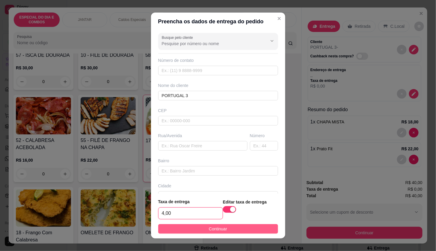
type input "4,00"
click at [223, 227] on button "Continuar" at bounding box center [218, 230] width 120 height 10
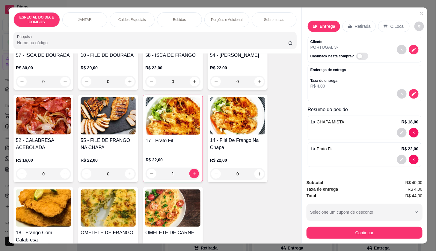
click at [327, 233] on button "Continuar" at bounding box center [364, 233] width 116 height 12
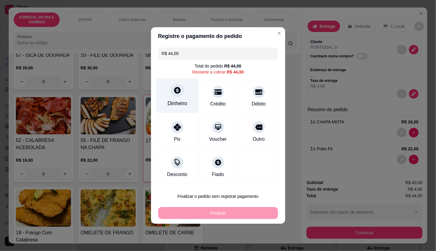
click at [166, 98] on div "Dinheiro" at bounding box center [177, 95] width 42 height 35
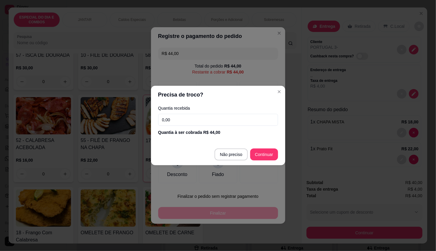
click at [188, 119] on input "0,00" at bounding box center [218, 120] width 120 height 12
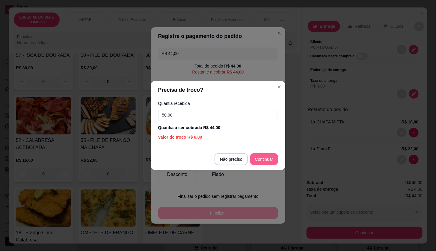
type input "50,00"
click at [272, 168] on footer "Não preciso Continuar" at bounding box center [218, 160] width 134 height 22
type input "R$ 0,00"
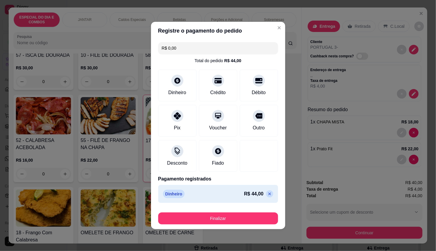
click at [266, 216] on button "Finalizar" at bounding box center [218, 219] width 120 height 12
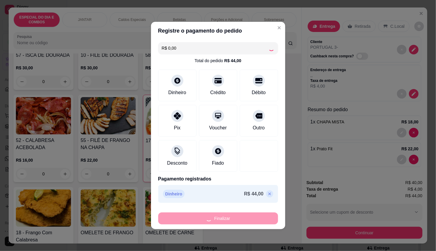
type input "0"
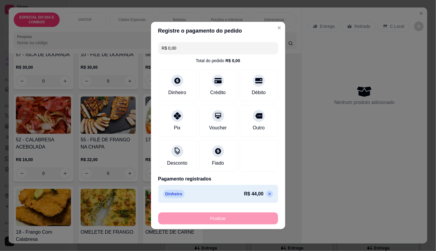
type input "-R$ 44,00"
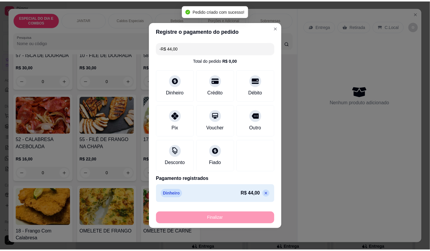
scroll to position [365, 0]
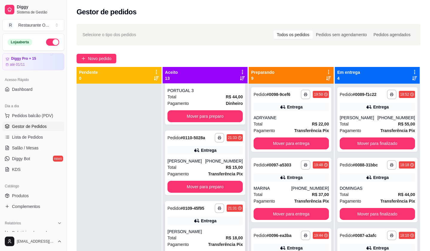
scroll to position [33, 0]
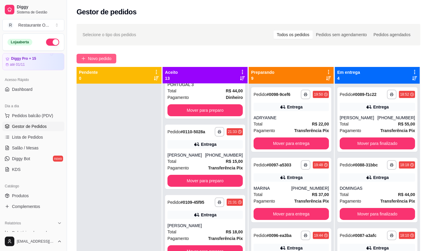
click at [109, 56] on span "Novo pedido" at bounding box center [100, 58] width 24 height 7
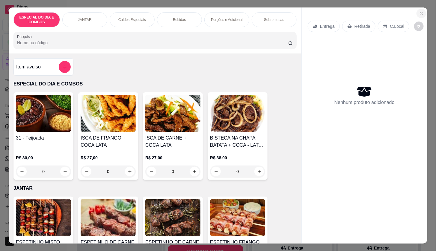
click at [420, 12] on icon "Close" at bounding box center [420, 13] width 5 height 5
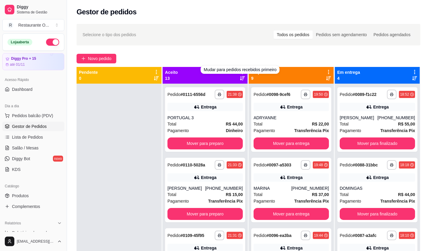
click at [240, 74] on div "Mudar para pedidos recebidos primeiro" at bounding box center [240, 70] width 79 height 8
click at [241, 74] on div "Mudar para pedidos recebidos primeiro" at bounding box center [240, 70] width 79 height 8
click at [242, 74] on icon at bounding box center [242, 71] width 5 height 5
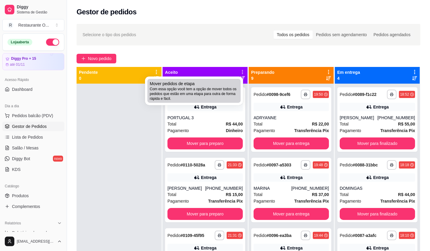
click at [234, 79] on li "Mover pedidos de etapa Com essa opção você tem a opção de mover todos os pedido…" at bounding box center [194, 91] width 93 height 24
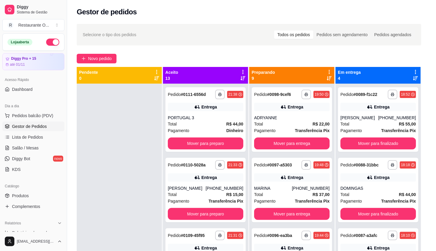
click at [186, 144] on span "Estou ciente de que esta ação será irreverssível e quero mover os pedidos." at bounding box center [222, 142] width 131 height 14
click at [152, 144] on input "Estou ciente de que esta ação será irreverssível e quero mover os pedidos." at bounding box center [150, 145] width 4 height 4
checkbox input "true"
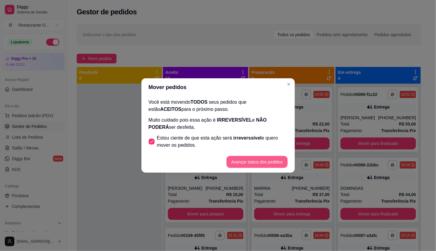
click at [241, 157] on button "Avançar status dos pedidos" at bounding box center [256, 162] width 61 height 12
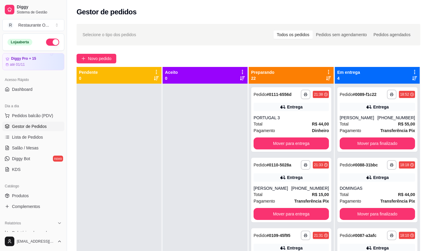
click at [326, 72] on icon at bounding box center [328, 71] width 5 height 5
click at [313, 83] on div "Mover pedidos de etapa Com essa opção você tem a opção de mover todos os pedido…" at bounding box center [289, 88] width 71 height 16
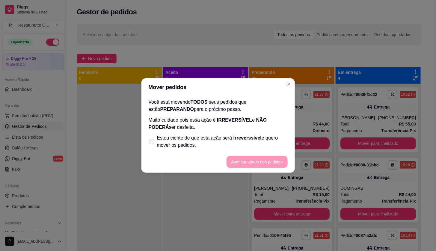
click at [240, 137] on span "irreverssível" at bounding box center [247, 138] width 28 height 5
click at [152, 143] on input "Estou ciente de que esta ação será irreverssível e quero mover os pedidos." at bounding box center [150, 145] width 4 height 4
checkbox input "true"
click at [260, 157] on button "Avançar status dos pedidos" at bounding box center [256, 163] width 59 height 12
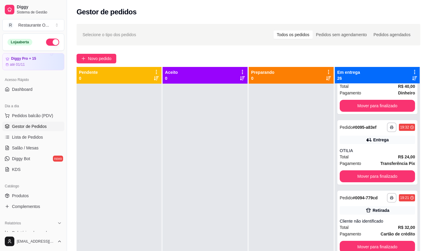
scroll to position [1064, 0]
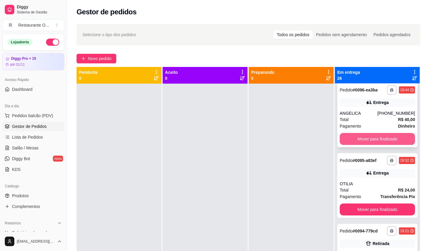
click at [382, 145] on button "Mover para finalizado" at bounding box center [377, 139] width 75 height 12
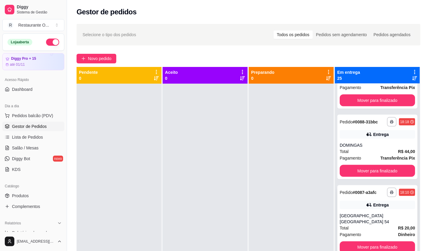
scroll to position [1534, 0]
click at [392, 242] on button "Mover para finalizado" at bounding box center [377, 248] width 75 height 12
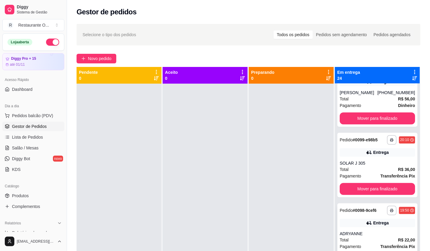
scroll to position [736, 0]
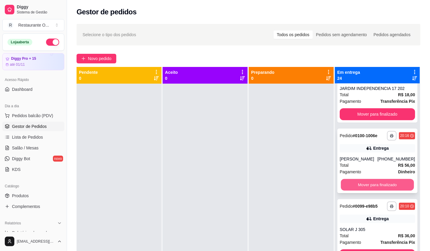
click at [382, 191] on button "Mover para finalizado" at bounding box center [377, 185] width 73 height 12
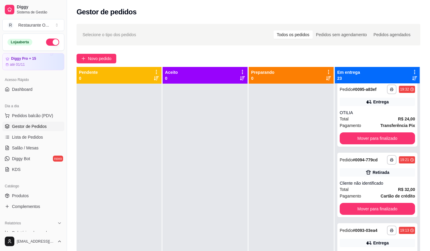
scroll to position [1035, 0]
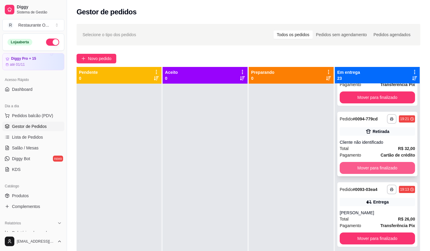
click at [382, 174] on button "Mover para finalizado" at bounding box center [377, 168] width 75 height 12
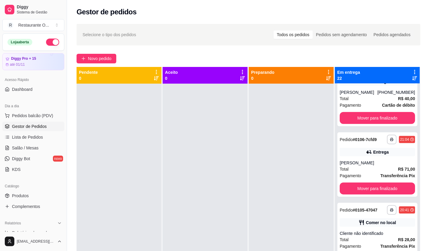
scroll to position [304, 0]
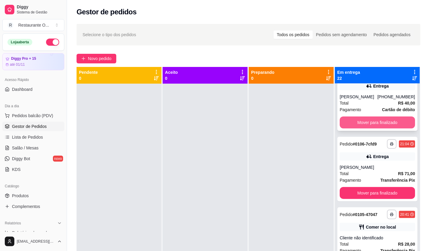
click at [381, 129] on button "Mover para finalizado" at bounding box center [377, 123] width 75 height 12
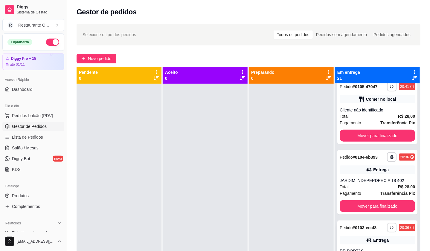
scroll to position [361, 0]
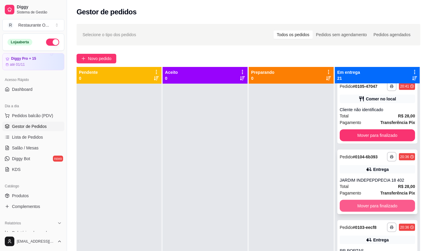
click at [387, 204] on button "Mover para finalizado" at bounding box center [377, 206] width 75 height 12
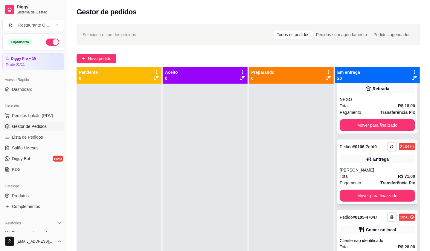
scroll to position [195, 0]
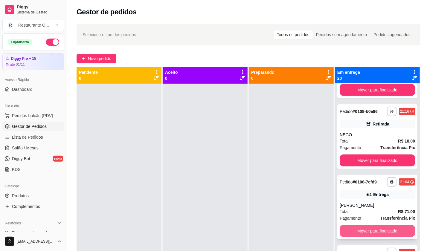
click at [377, 228] on button "Mover para finalizado" at bounding box center [377, 231] width 75 height 12
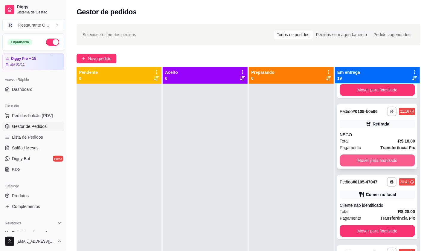
click at [364, 155] on button "Mover para finalizado" at bounding box center [377, 161] width 75 height 12
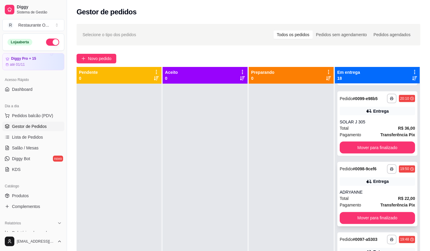
scroll to position [494, 0]
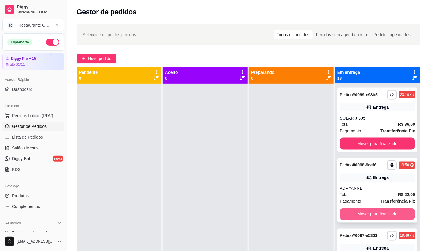
click at [376, 221] on button "Mover para finalizado" at bounding box center [377, 215] width 75 height 12
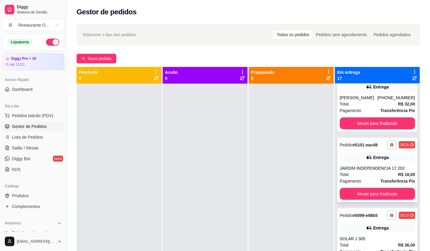
scroll to position [361, 0]
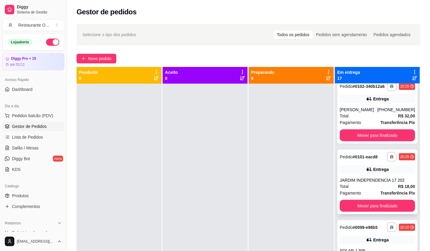
click at [377, 208] on button "Mover para finalizado" at bounding box center [377, 206] width 75 height 12
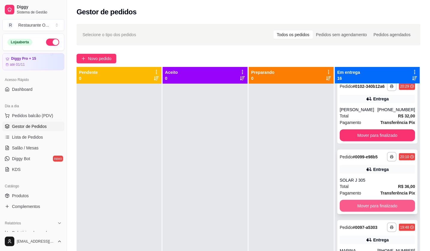
scroll to position [261, 0]
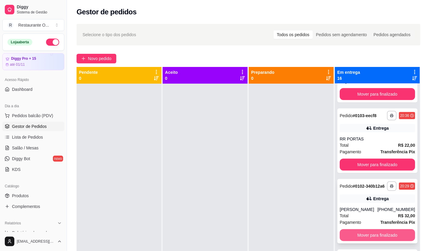
click at [379, 238] on button "Mover para finalizado" at bounding box center [377, 236] width 75 height 12
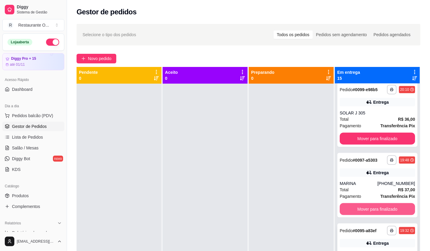
scroll to position [361, 0]
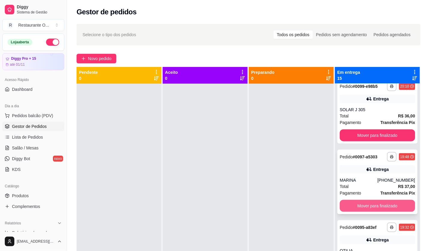
click at [386, 207] on button "Mover para finalizado" at bounding box center [377, 206] width 75 height 12
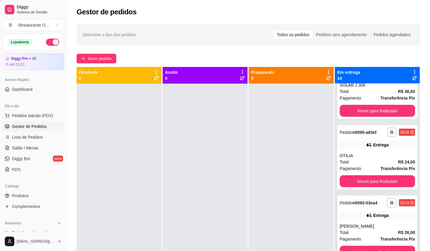
scroll to position [428, 0]
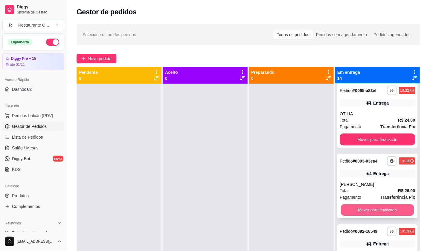
click at [386, 208] on button "Mover para finalizado" at bounding box center [377, 211] width 73 height 12
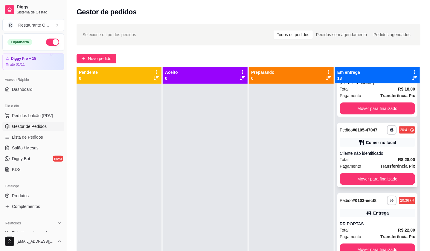
scroll to position [162, 0]
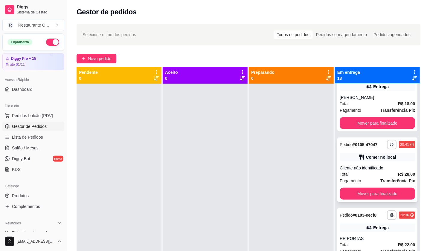
click at [376, 189] on button "Mover para finalizado" at bounding box center [377, 194] width 75 height 12
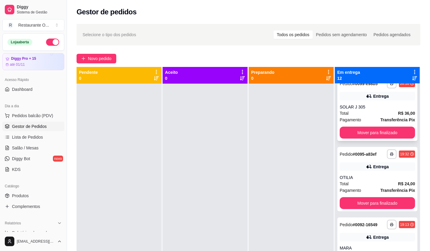
scroll to position [295, 0]
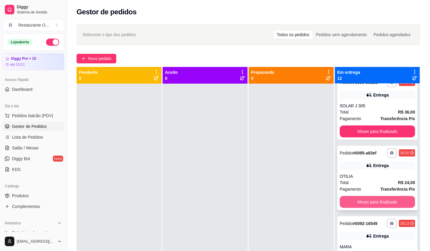
click at [377, 199] on button "Mover para finalizado" at bounding box center [377, 202] width 75 height 12
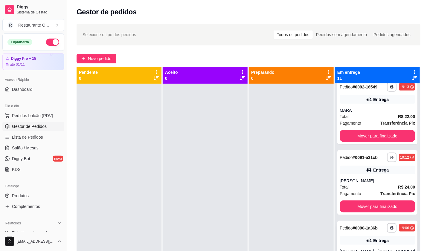
scroll to position [361, 0]
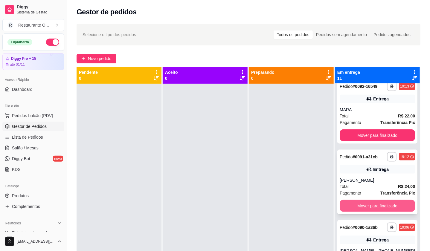
click at [380, 206] on button "Mover para finalizado" at bounding box center [377, 206] width 75 height 12
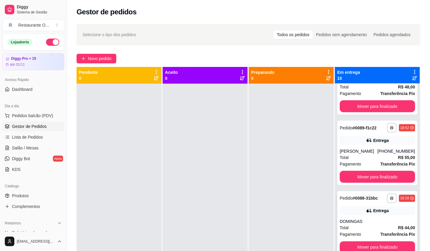
scroll to position [465, 0]
click at [386, 242] on button "Mover para finalizado" at bounding box center [377, 248] width 75 height 12
click at [385, 242] on button "Mover para finalizado" at bounding box center [377, 248] width 75 height 12
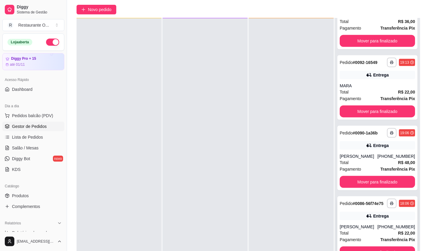
scroll to position [66, 0]
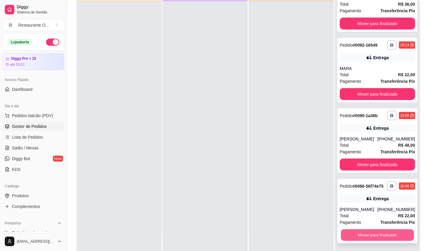
click at [381, 237] on button "Mover para finalizado" at bounding box center [377, 236] width 73 height 12
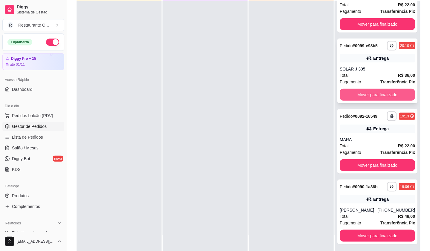
click at [369, 94] on button "Mover para finalizado" at bounding box center [377, 95] width 75 height 12
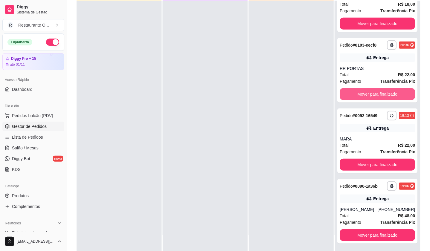
scroll to position [178, 0]
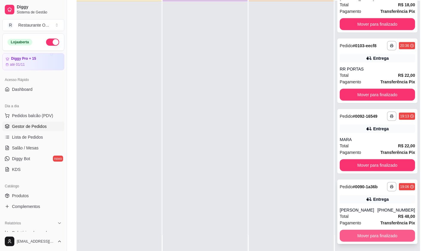
click at [390, 235] on button "Mover para finalizado" at bounding box center [377, 236] width 75 height 12
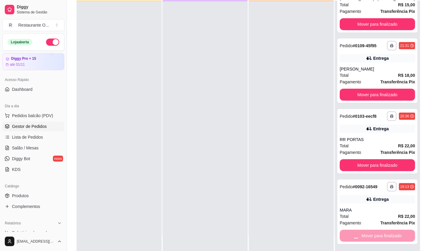
scroll to position [37, 0]
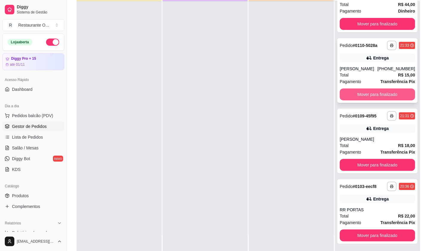
click at [373, 94] on button "Mover para finalizado" at bounding box center [377, 95] width 75 height 12
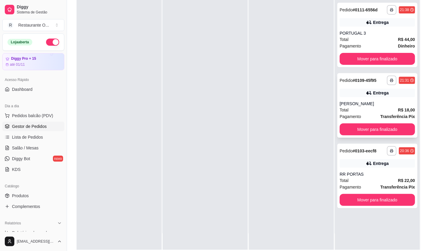
scroll to position [58, 0]
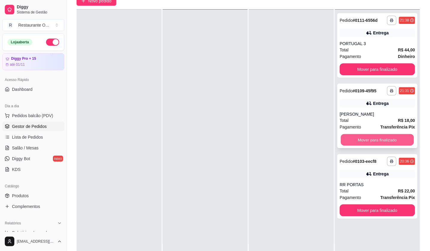
click at [403, 139] on button "Mover para finalizado" at bounding box center [377, 140] width 73 height 12
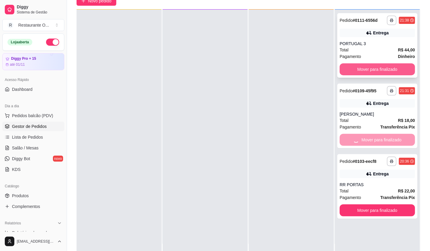
click at [401, 72] on button "Mover para finalizado" at bounding box center [377, 69] width 75 height 12
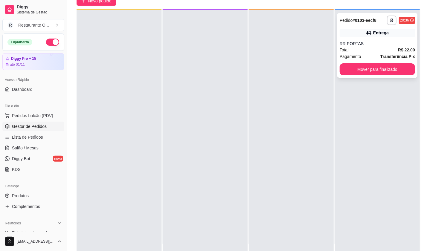
click at [402, 75] on div "**********" at bounding box center [378, 45] width 80 height 65
click at [402, 73] on button "Mover para finalizado" at bounding box center [377, 69] width 75 height 12
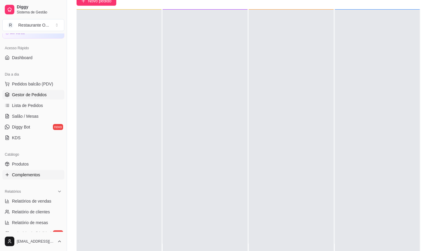
scroll to position [33, 0]
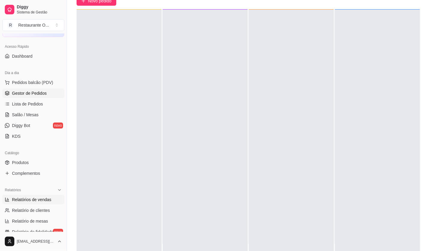
click at [48, 202] on span "Relatórios de vendas" at bounding box center [32, 200] width 40 height 6
